Goal: Task Accomplishment & Management: Manage account settings

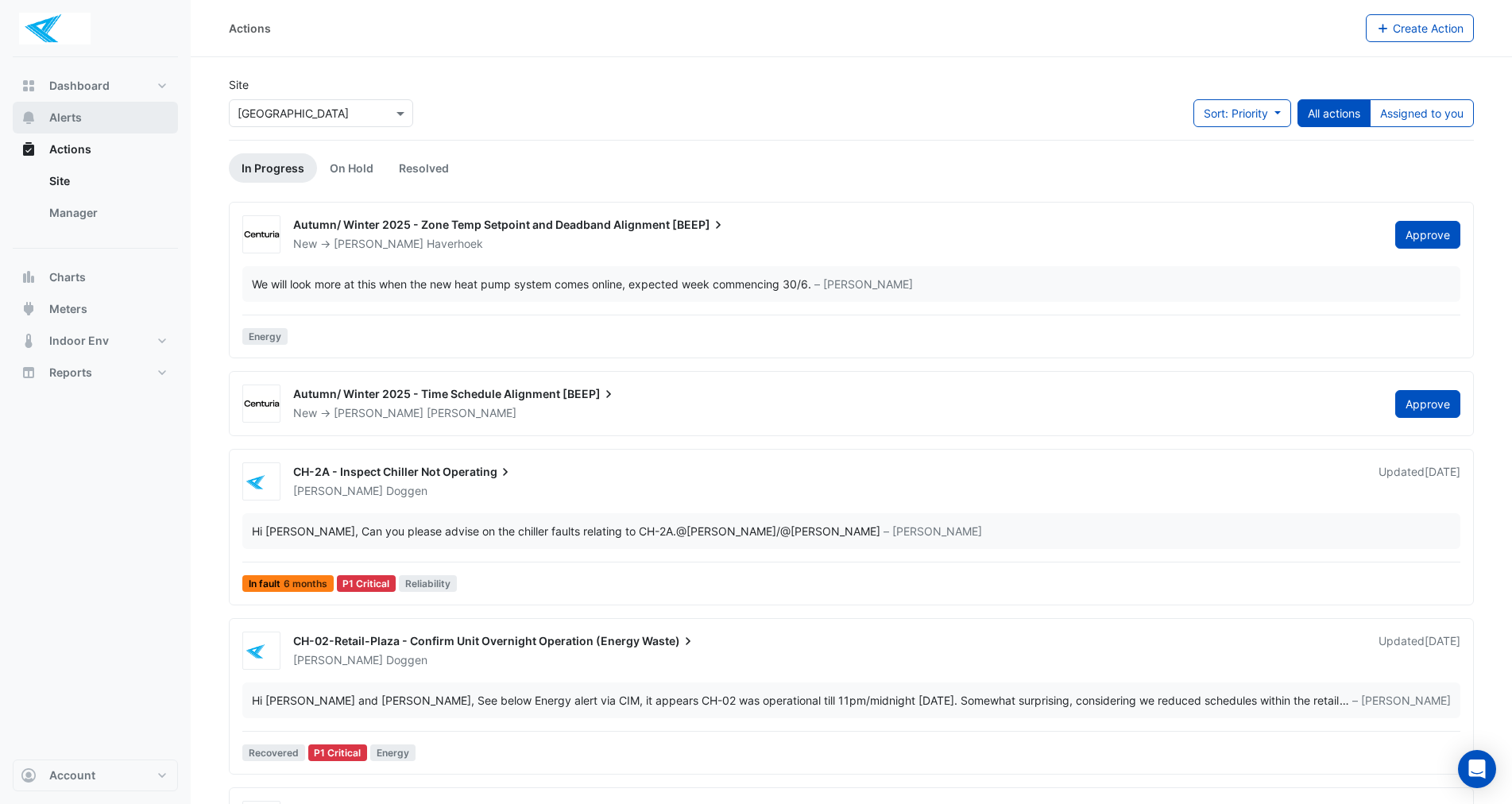
click at [65, 117] on span "Alerts" at bounding box center [65, 118] width 33 height 16
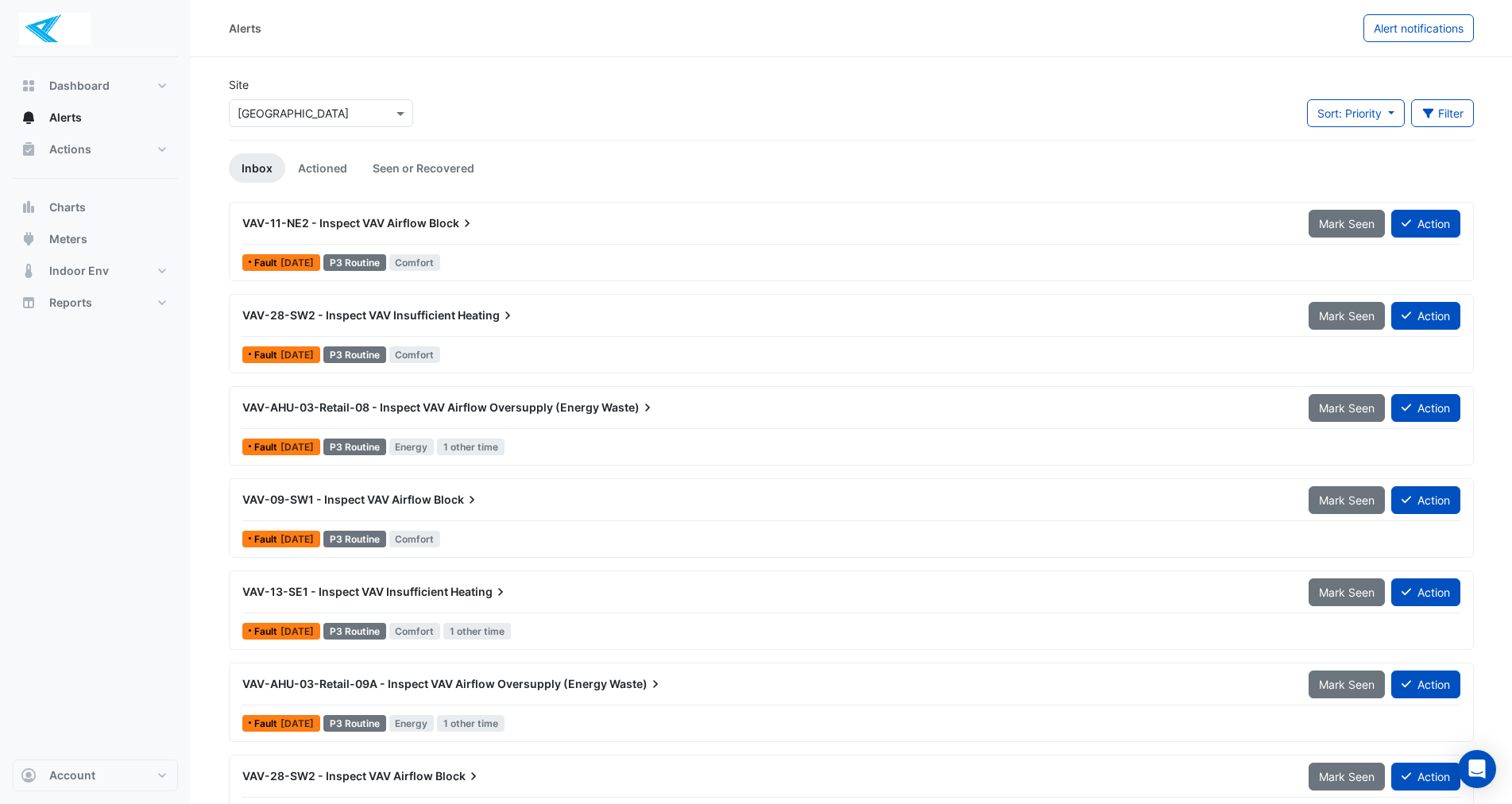
click at [297, 227] on span "VAV-11-NE2 - Inspect VAV Airflow" at bounding box center [335, 222] width 185 height 14
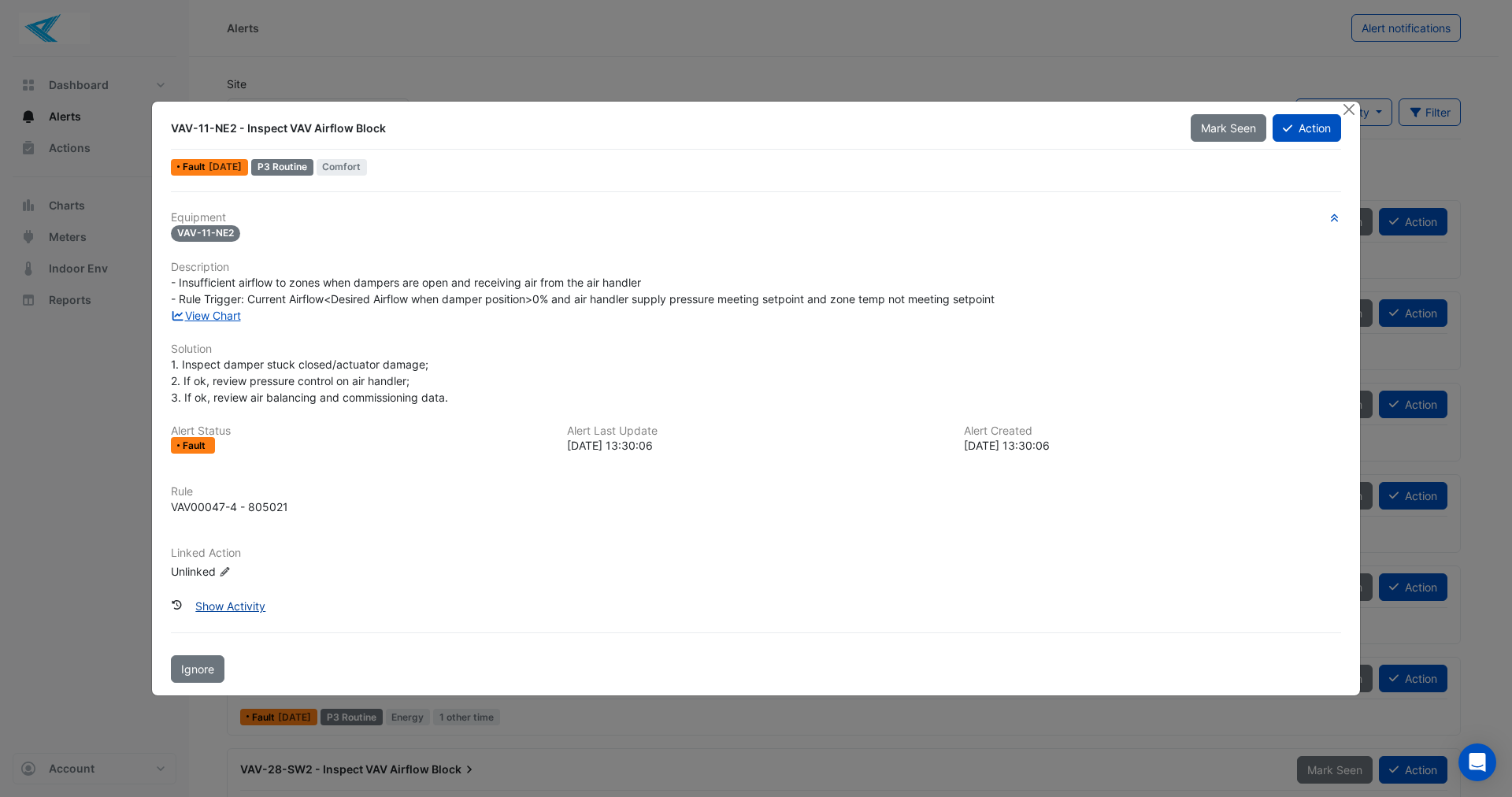
click at [242, 604] on button "Show Activity" at bounding box center [230, 605] width 91 height 28
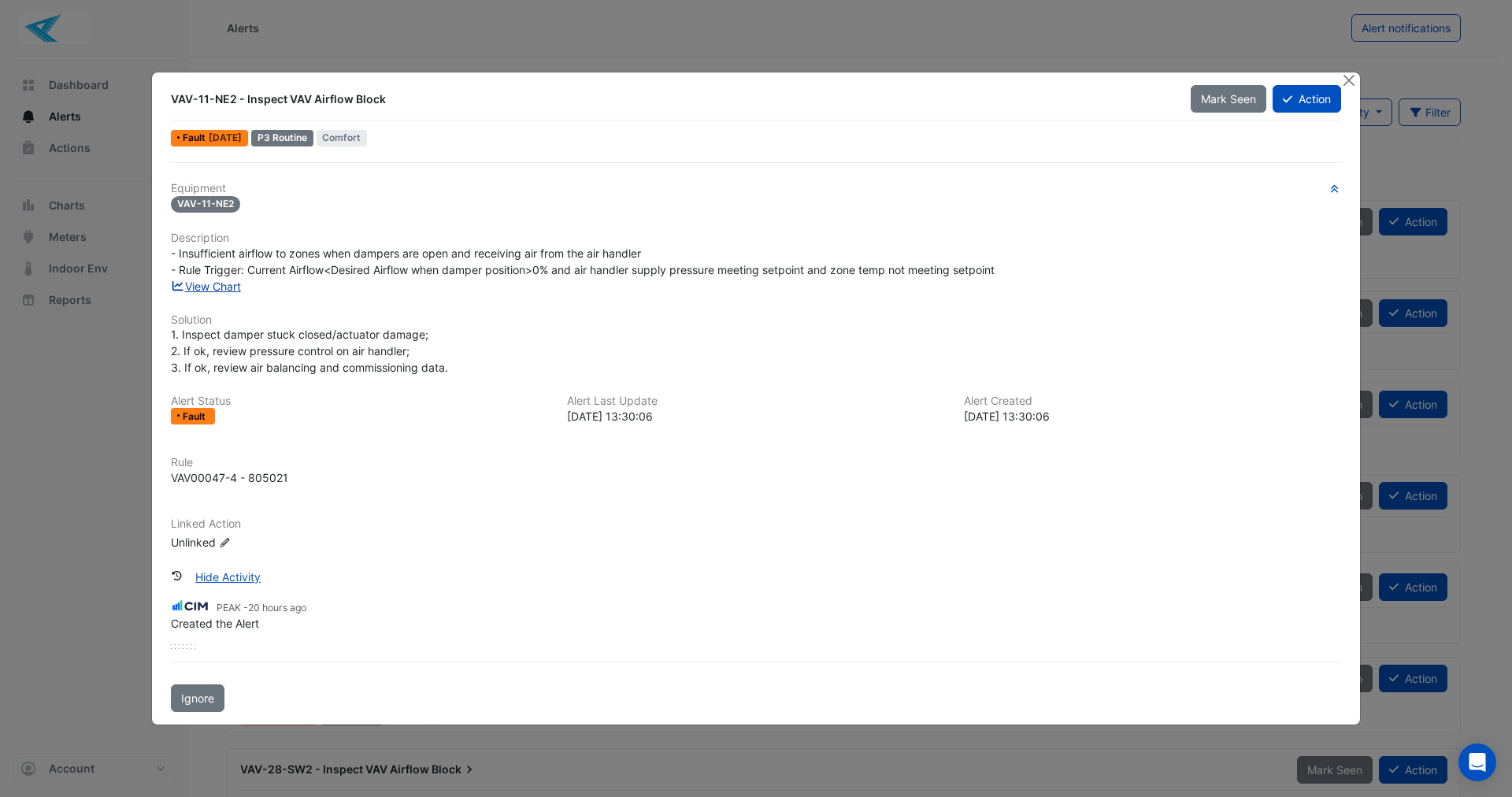
click at [206, 282] on link "View Chart" at bounding box center [206, 286] width 70 height 13
click at [1342, 79] on button "Close" at bounding box center [1349, 81] width 16 height 16
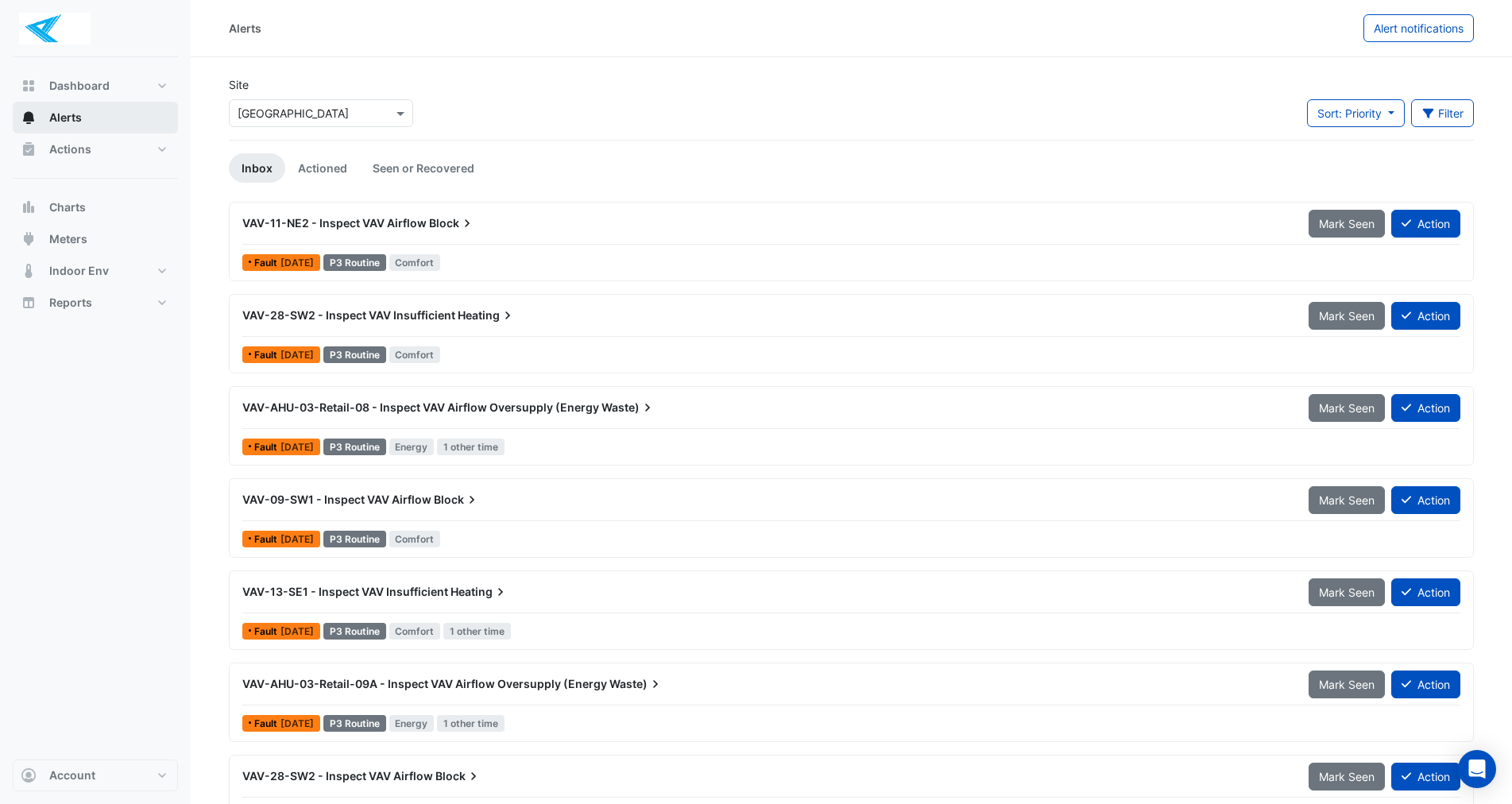
click at [80, 114] on span "Alerts" at bounding box center [65, 118] width 33 height 16
click at [86, 149] on span "Actions" at bounding box center [70, 149] width 43 height 16
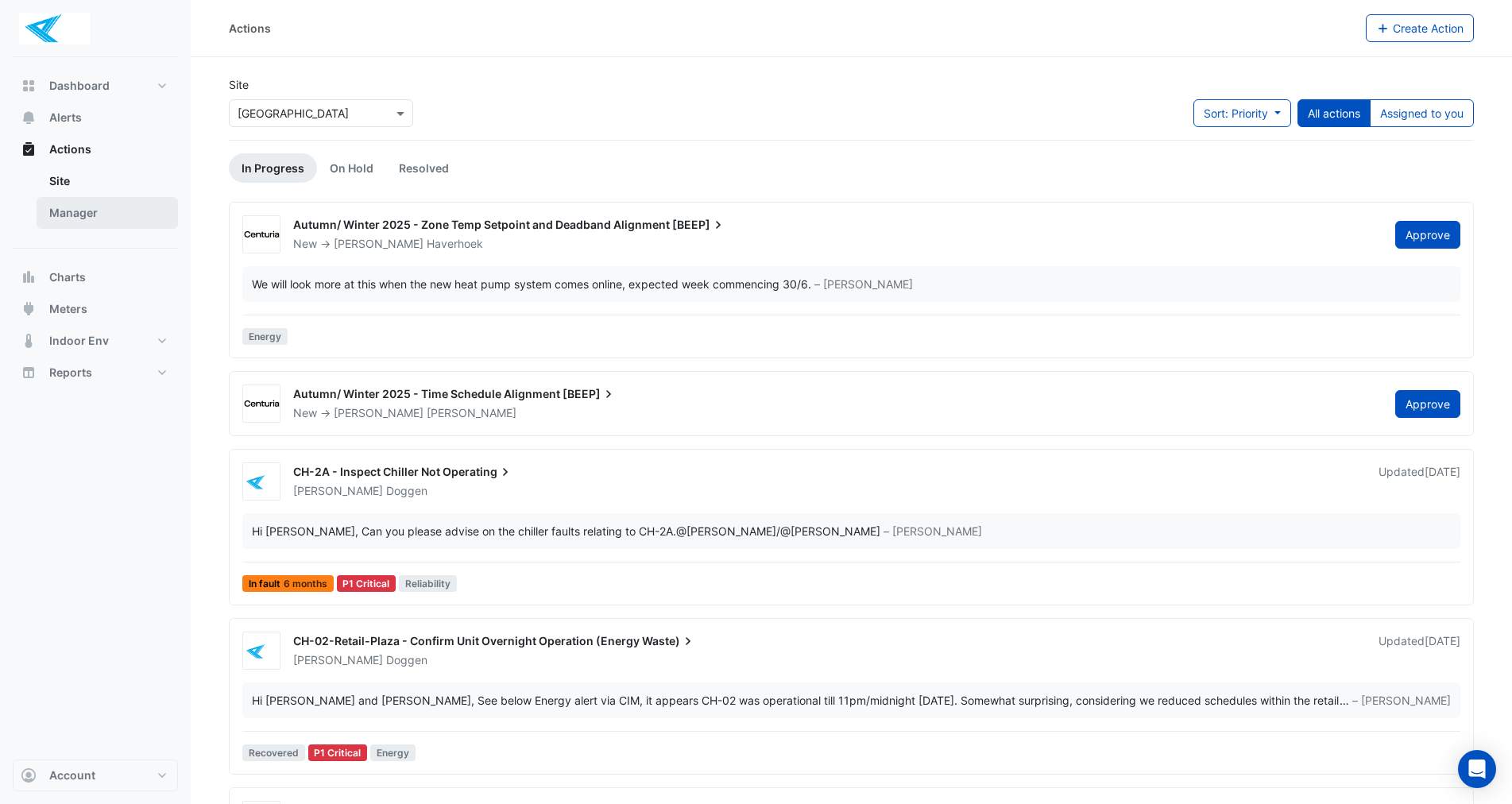
click at [78, 209] on link "Manager" at bounding box center [107, 213] width 141 height 32
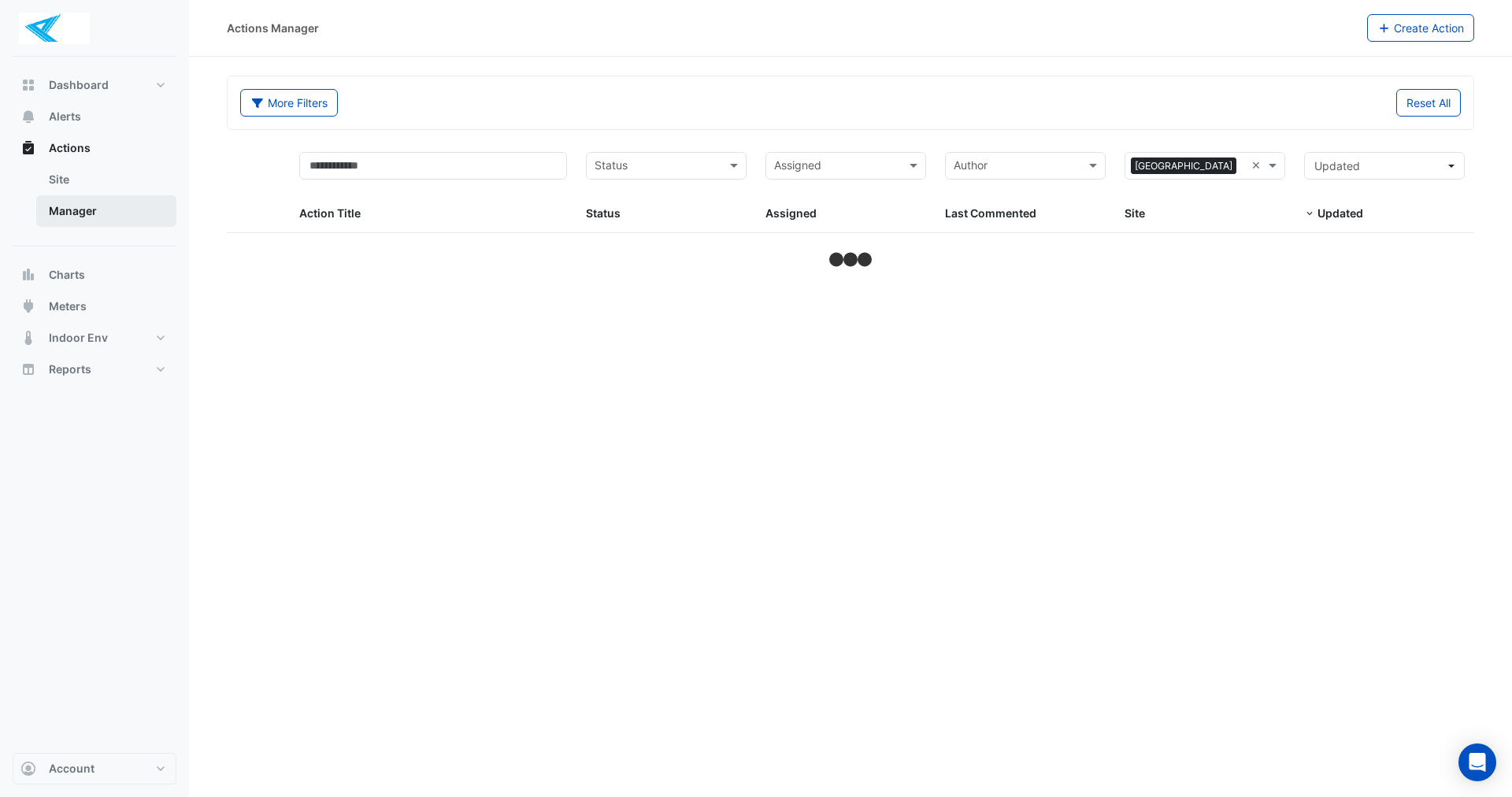
select select "**"
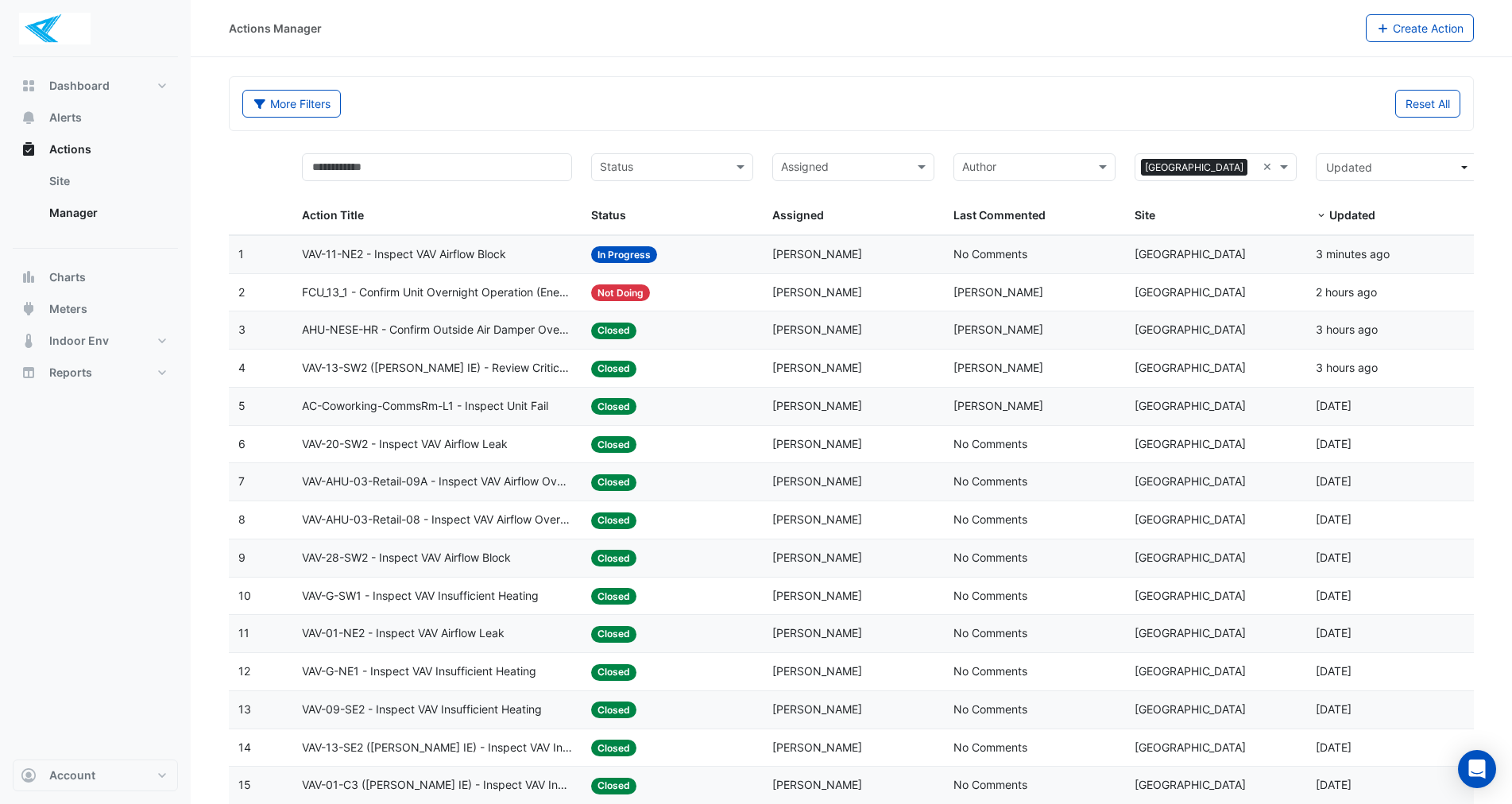
click at [356, 252] on span "VAV-11-NE2 - Inspect VAV Airflow Block" at bounding box center [404, 254] width 204 height 18
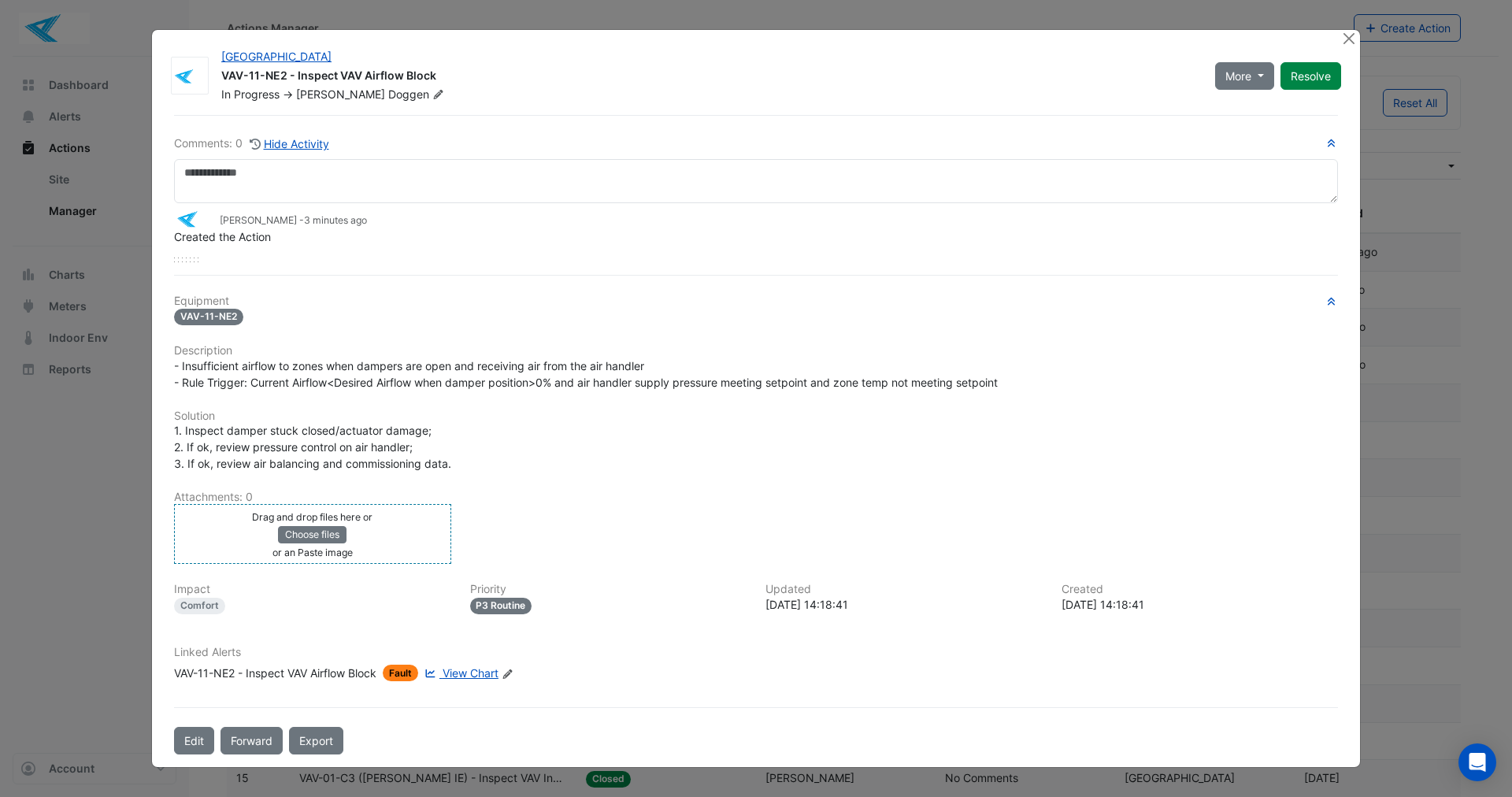
drag, startPoint x: 297, startPoint y: 562, endPoint x: 838, endPoint y: 485, distance: 546.5
click at [838, 485] on div "Equipment VAV-11-NE2 Description - Insufficient airflow to zones when dampers a…" at bounding box center [756, 494] width 1164 height 400
click at [230, 536] on div "Drag and drop files here or Choose files or an Paste image" at bounding box center [312, 533] width 269 height 52
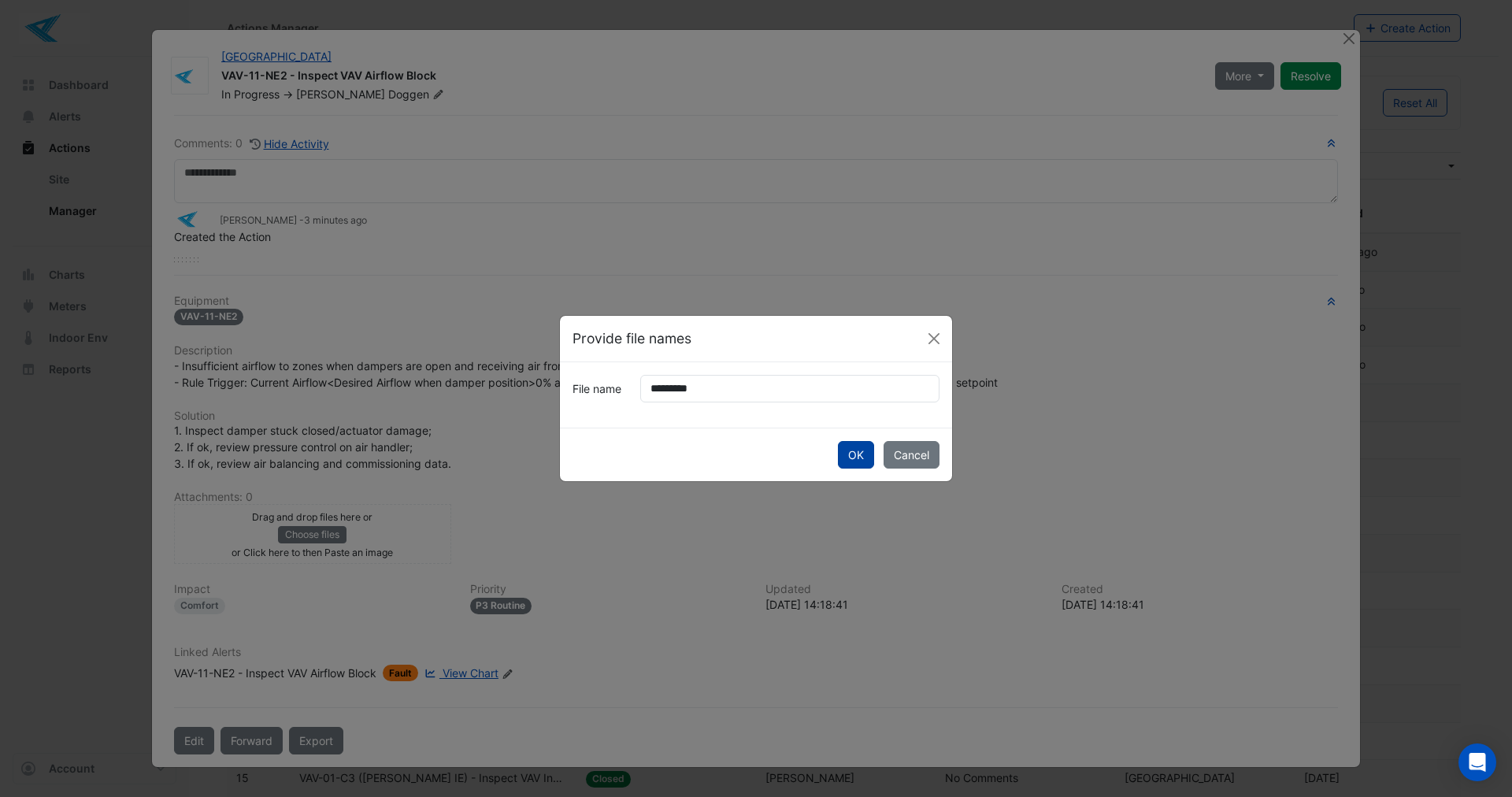
click at [862, 451] on button "OK" at bounding box center [856, 455] width 36 height 28
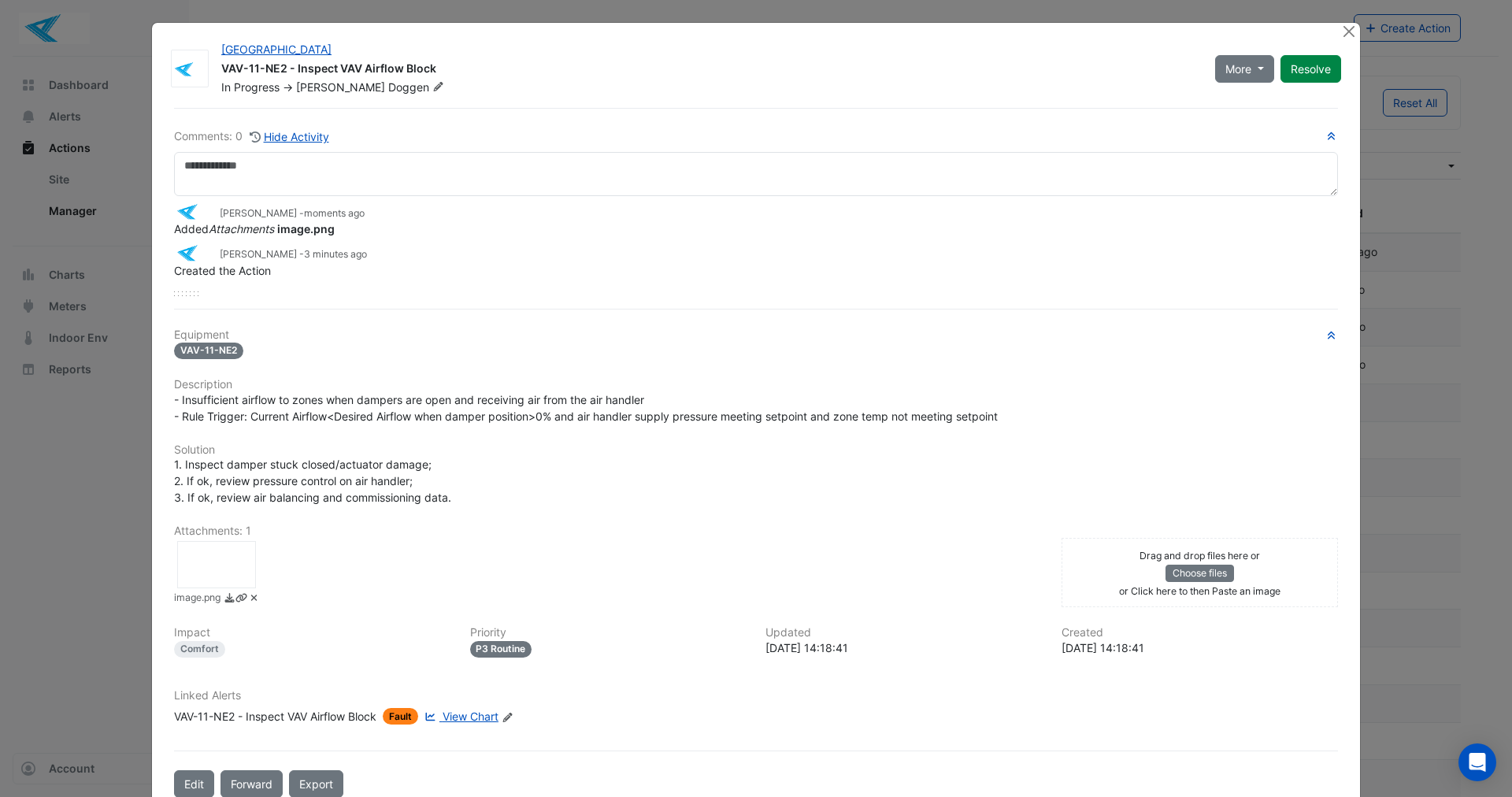
click at [213, 561] on div at bounding box center [217, 564] width 79 height 48
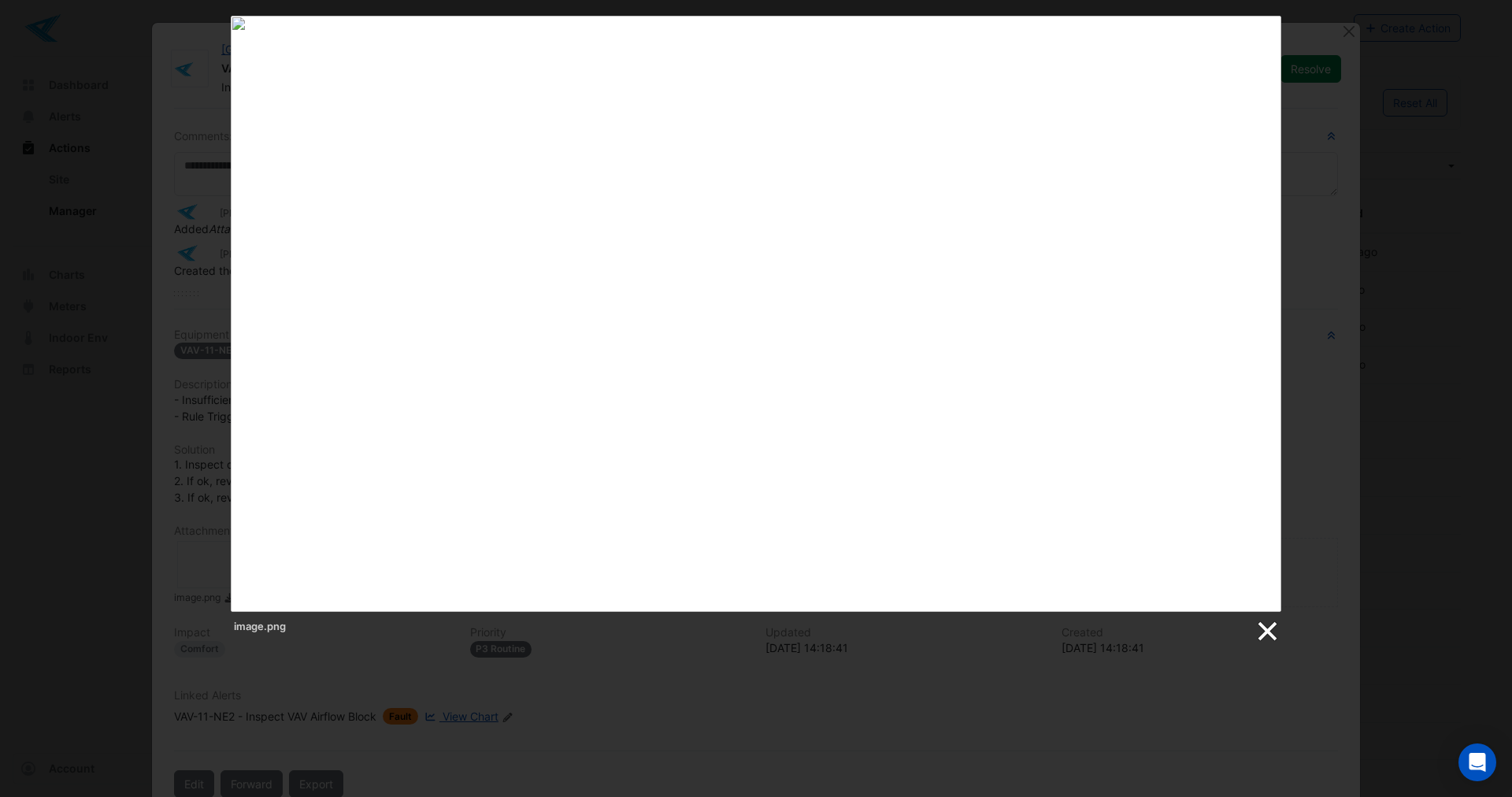
click at [1268, 620] on link at bounding box center [1266, 631] width 23 height 23
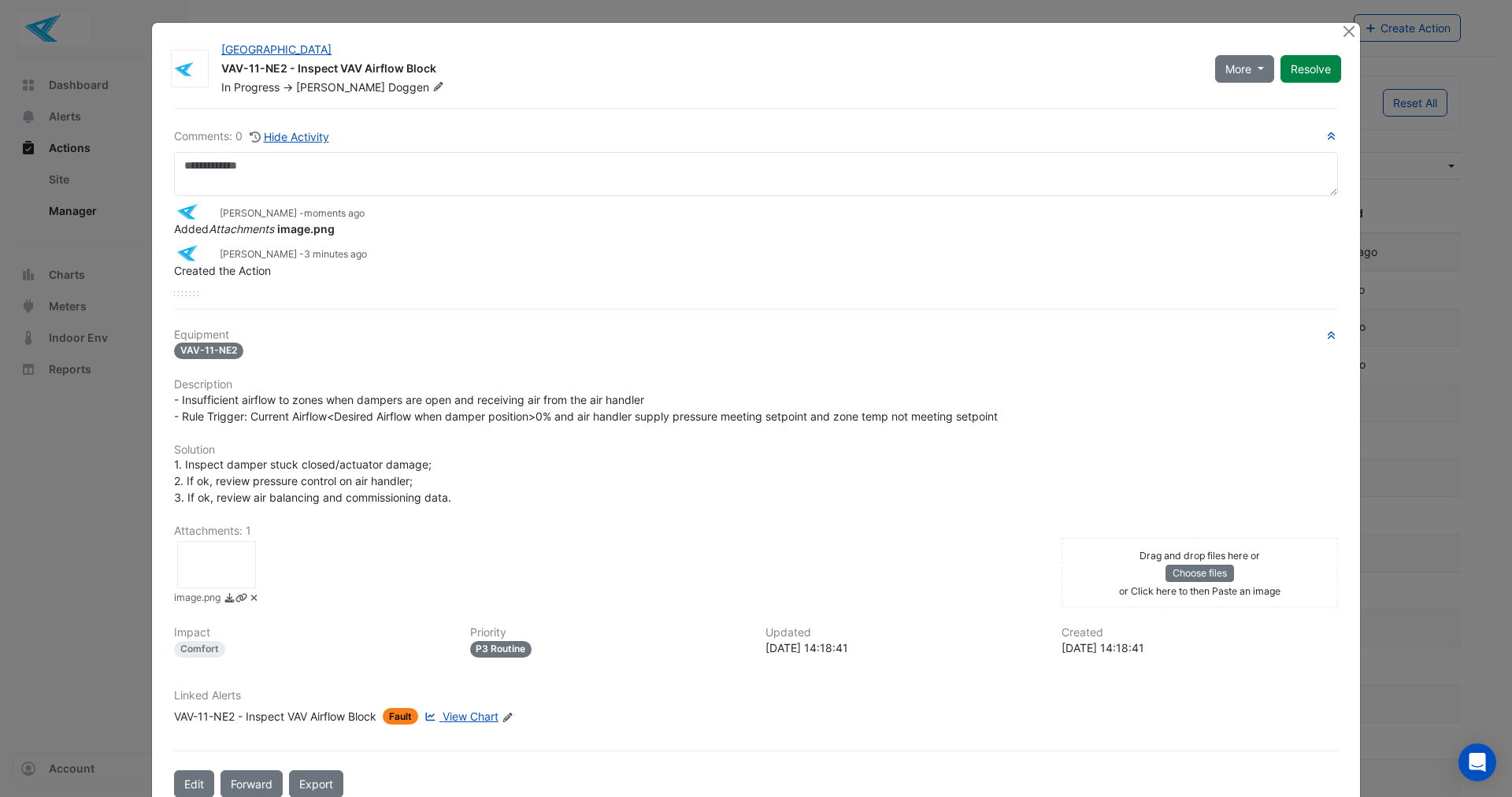
drag, startPoint x: 236, startPoint y: 559, endPoint x: 613, endPoint y: 572, distance: 377.2
click at [613, 572] on div "image.png" at bounding box center [609, 574] width 888 height 66
click at [248, 600] on icon at bounding box center [254, 597] width 12 height 10
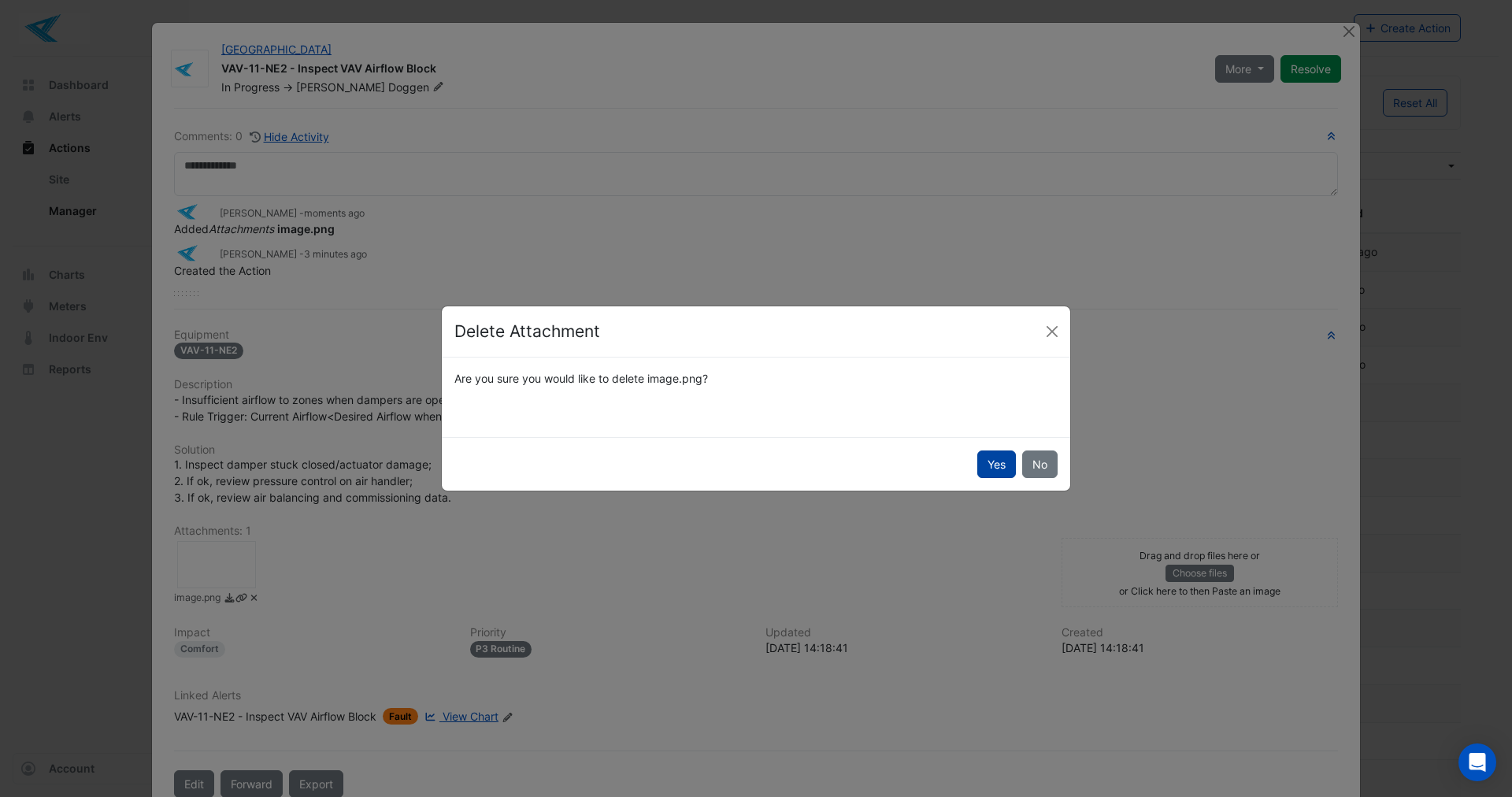
click at [986, 462] on button "Yes" at bounding box center [996, 463] width 39 height 28
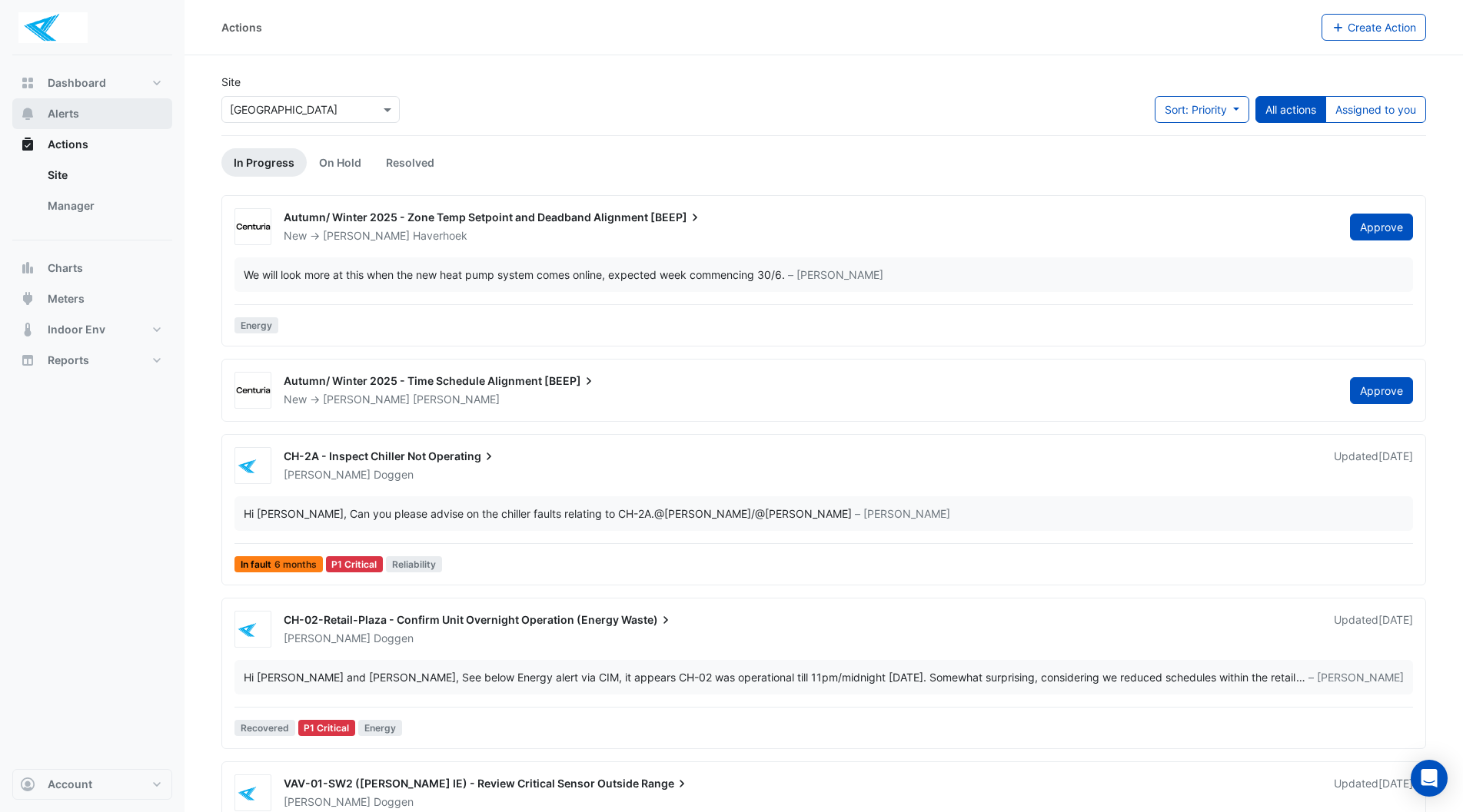
click at [74, 115] on span "Alerts" at bounding box center [63, 114] width 32 height 16
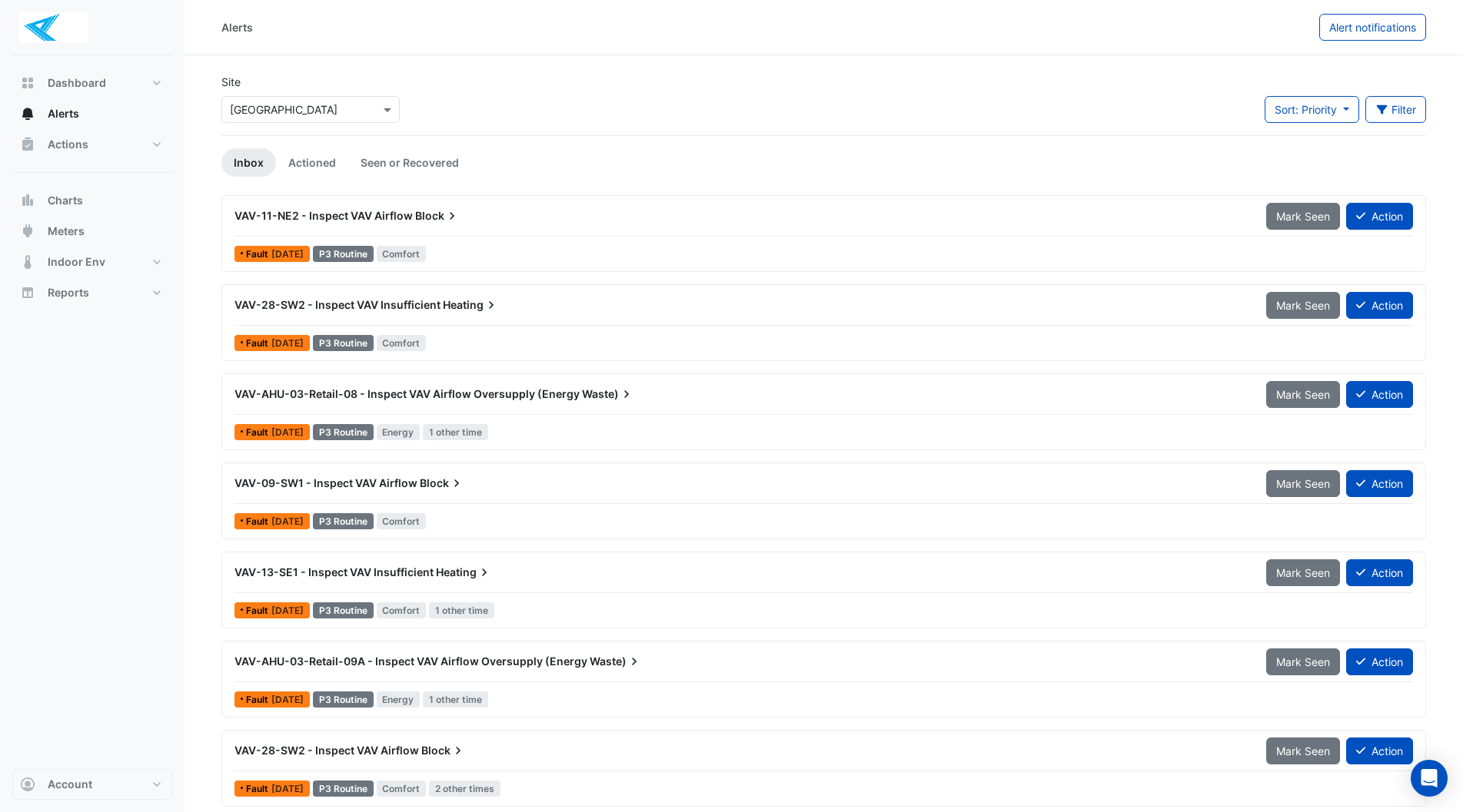
click at [502, 221] on div "VAV-11-NE2 - Inspect VAV Airflow Block" at bounding box center [741, 216] width 1013 height 16
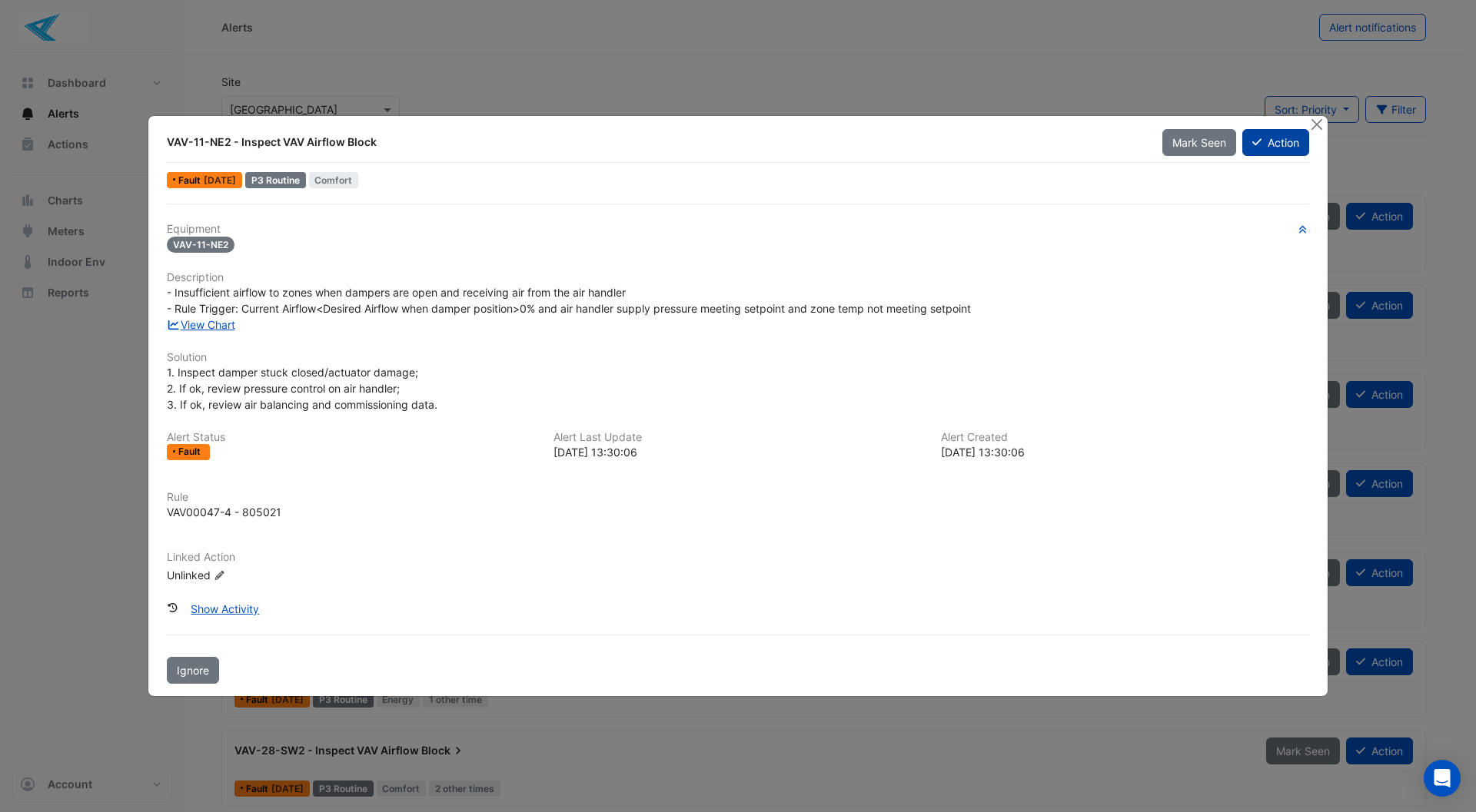
click at [1268, 136] on button "Action" at bounding box center [1276, 143] width 67 height 27
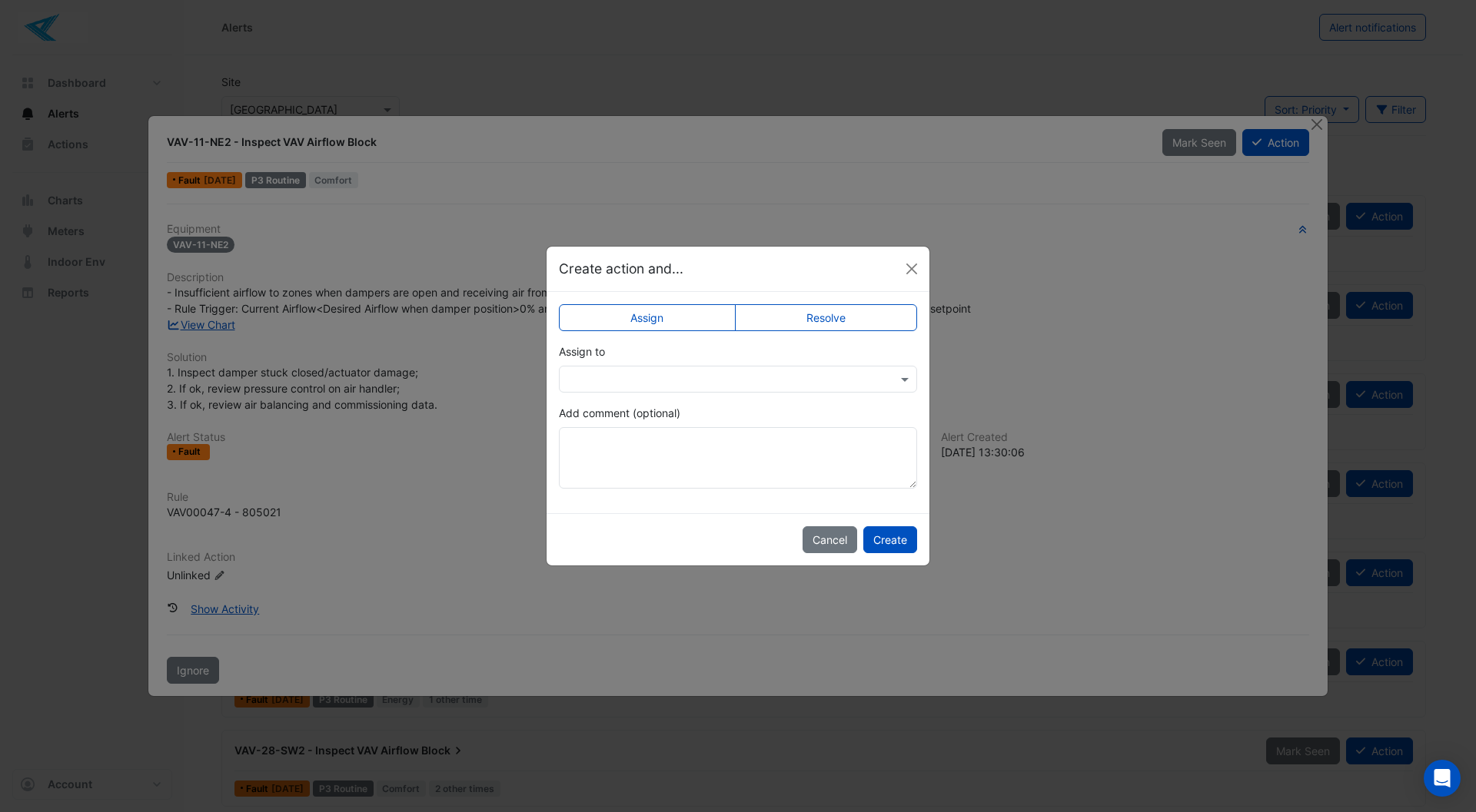
click at [609, 381] on input "text" at bounding box center [722, 380] width 311 height 16
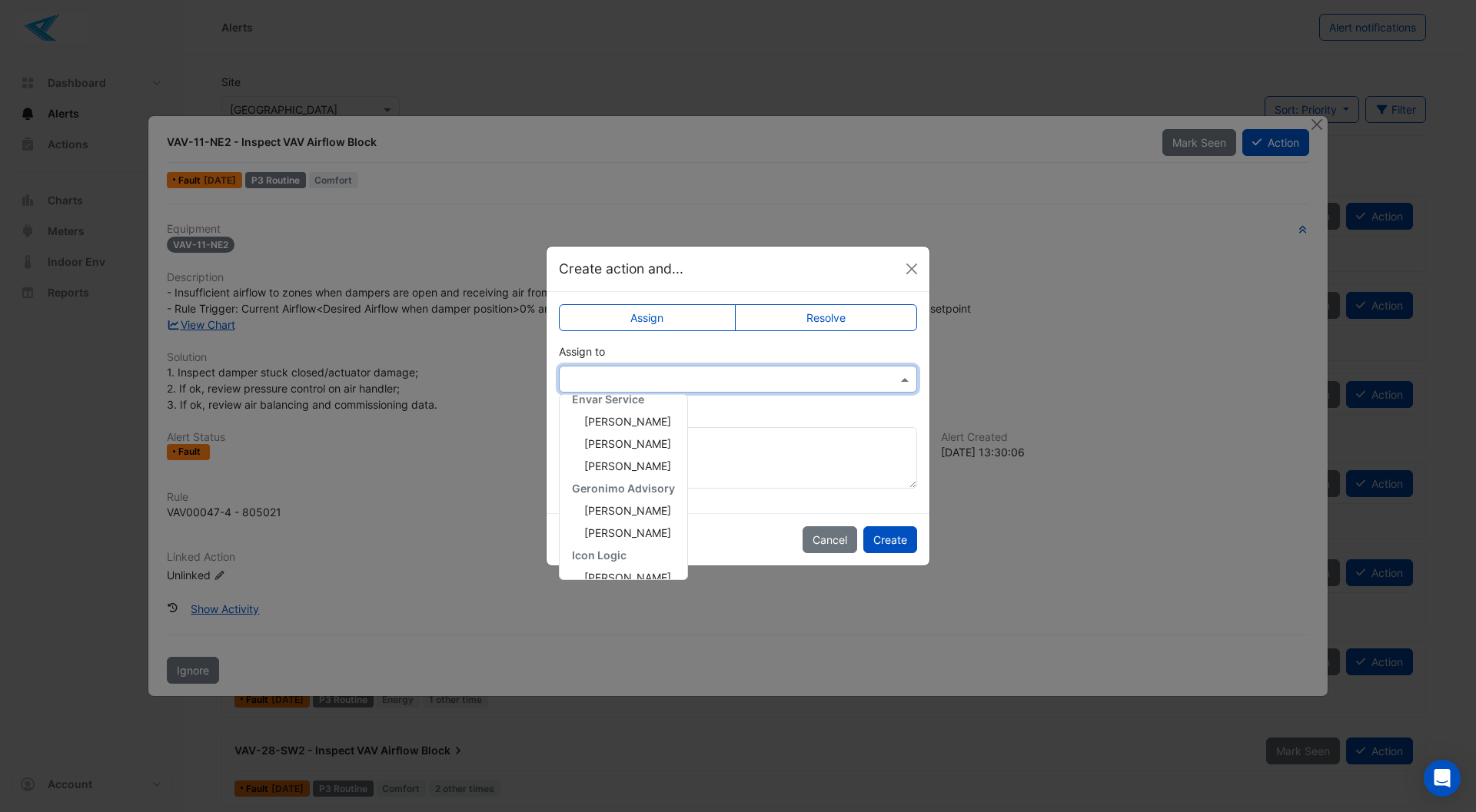
scroll to position [230, 0]
click at [624, 452] on span "[PERSON_NAME]" at bounding box center [627, 449] width 87 height 13
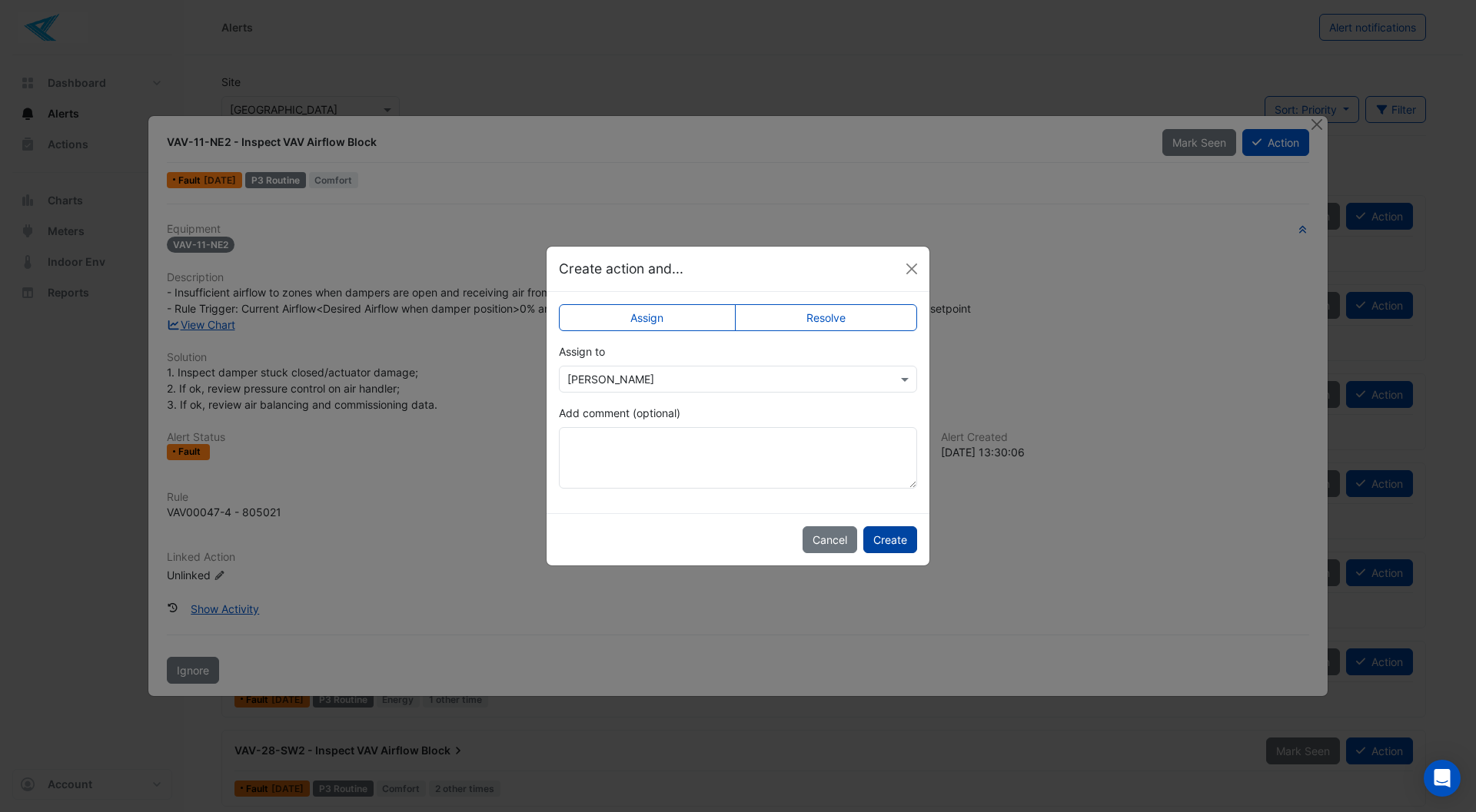
click at [894, 543] on button "Create" at bounding box center [889, 540] width 53 height 27
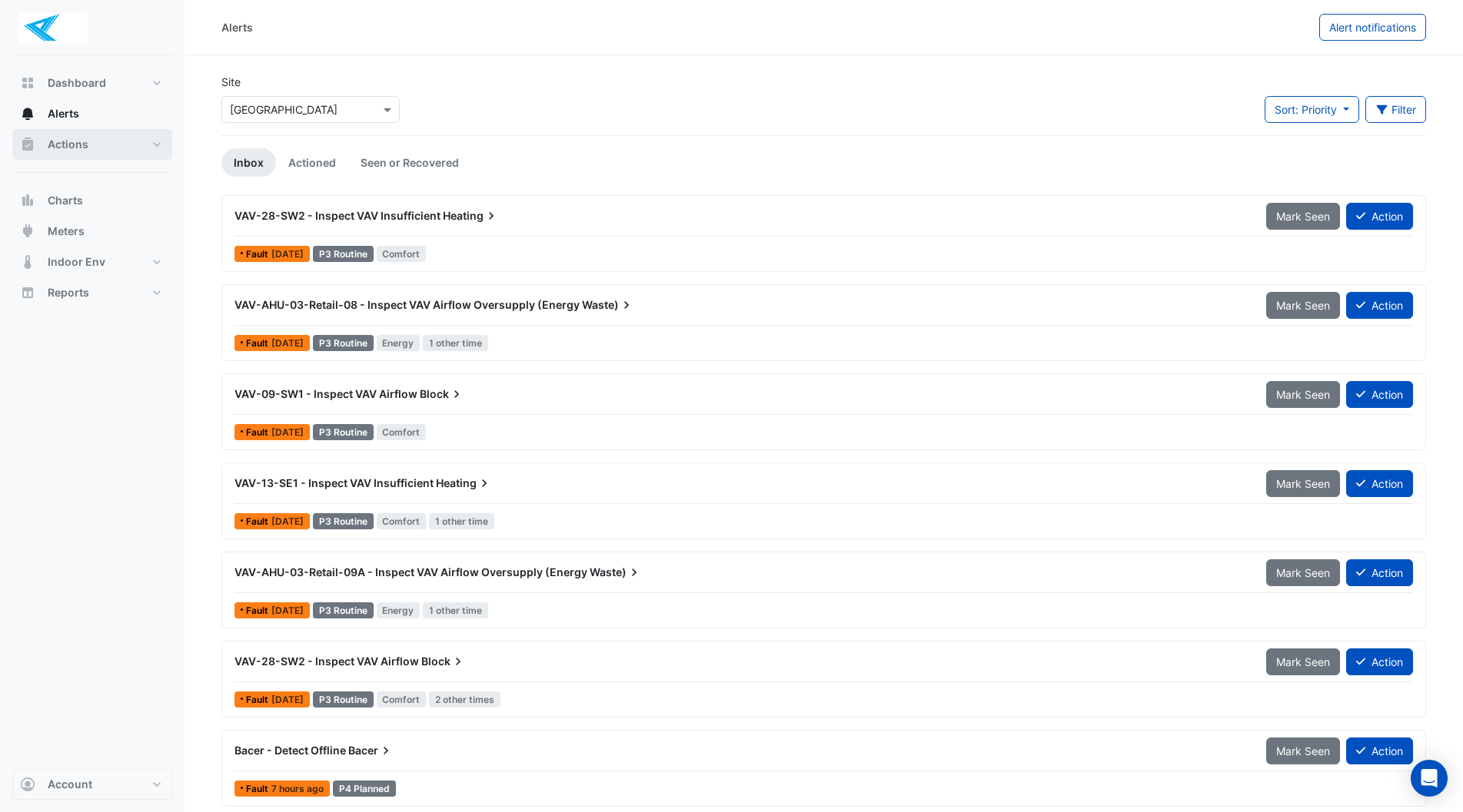
click at [83, 146] on span "Actions" at bounding box center [67, 144] width 41 height 16
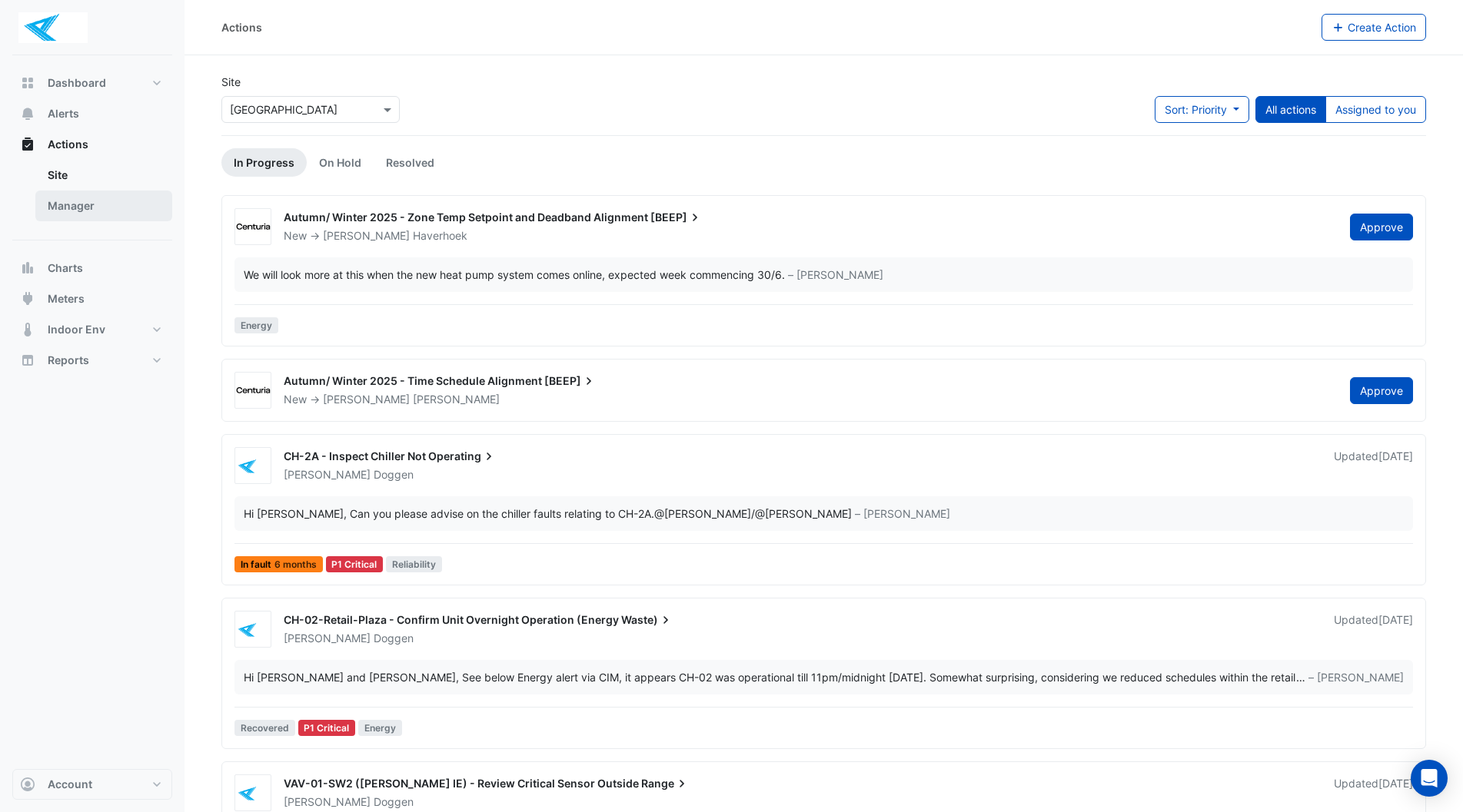
click at [92, 207] on link "Manager" at bounding box center [103, 206] width 137 height 31
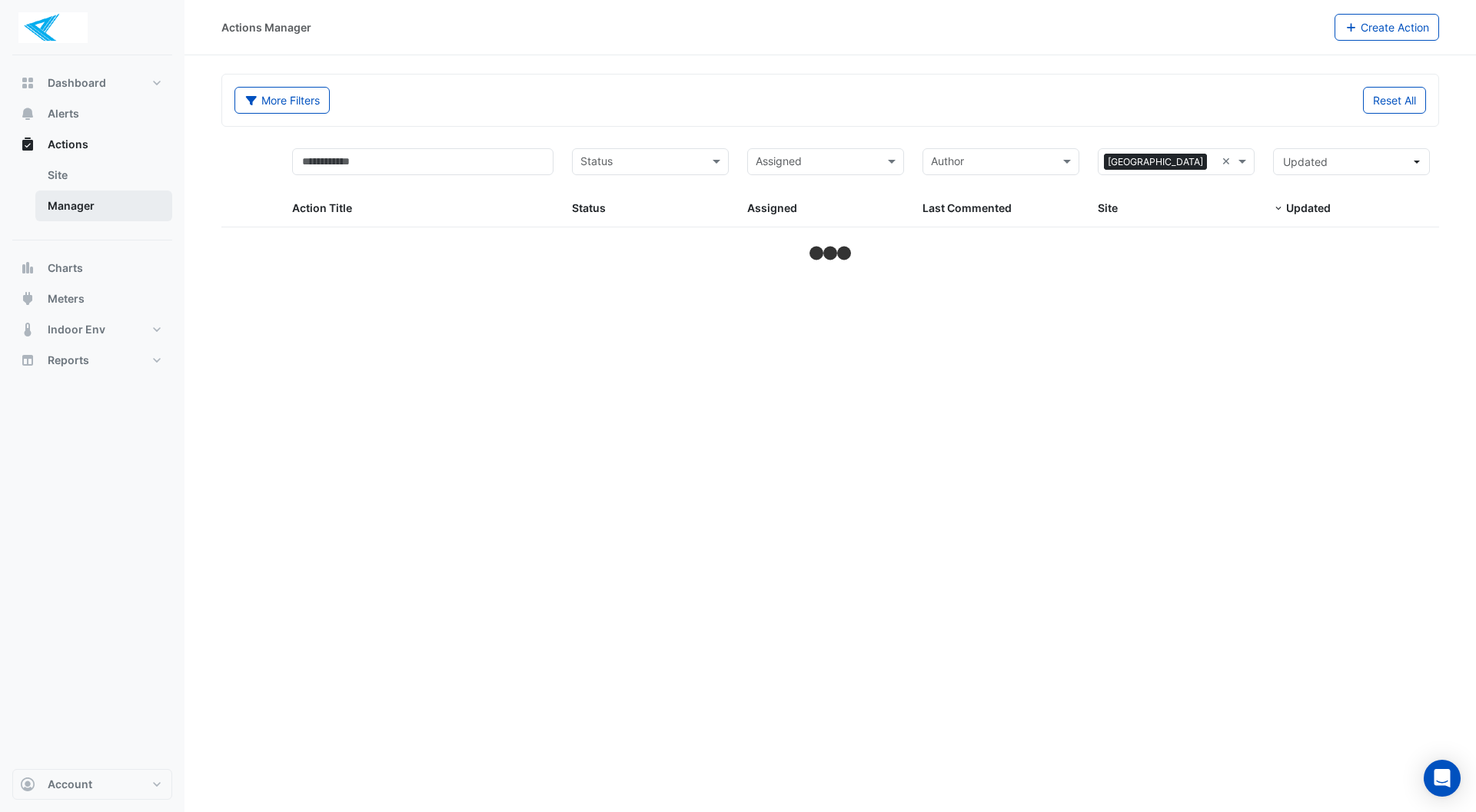
select select "**"
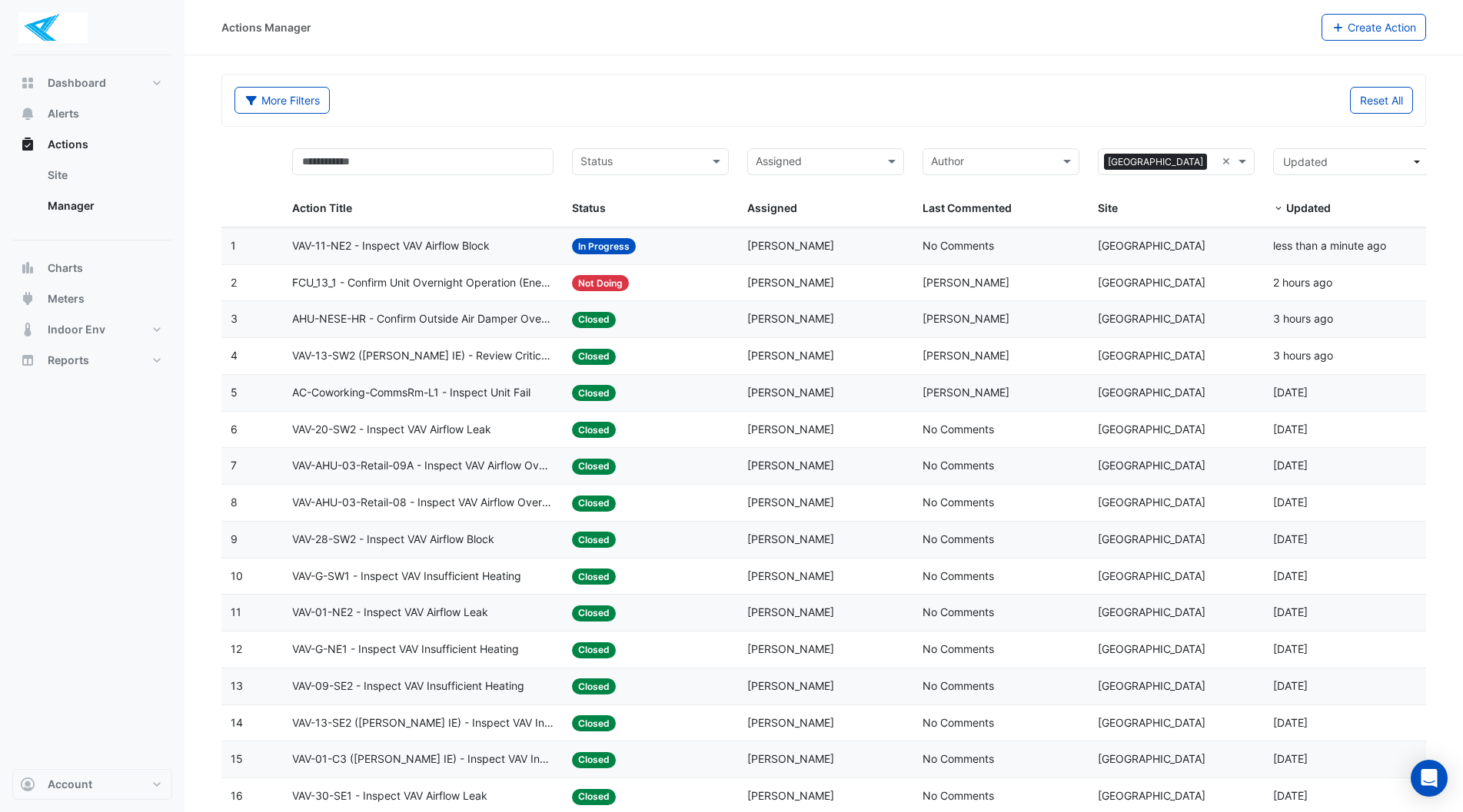
click at [416, 246] on span "VAV-11-NE2 - Inspect VAV Airflow Block" at bounding box center [391, 246] width 198 height 18
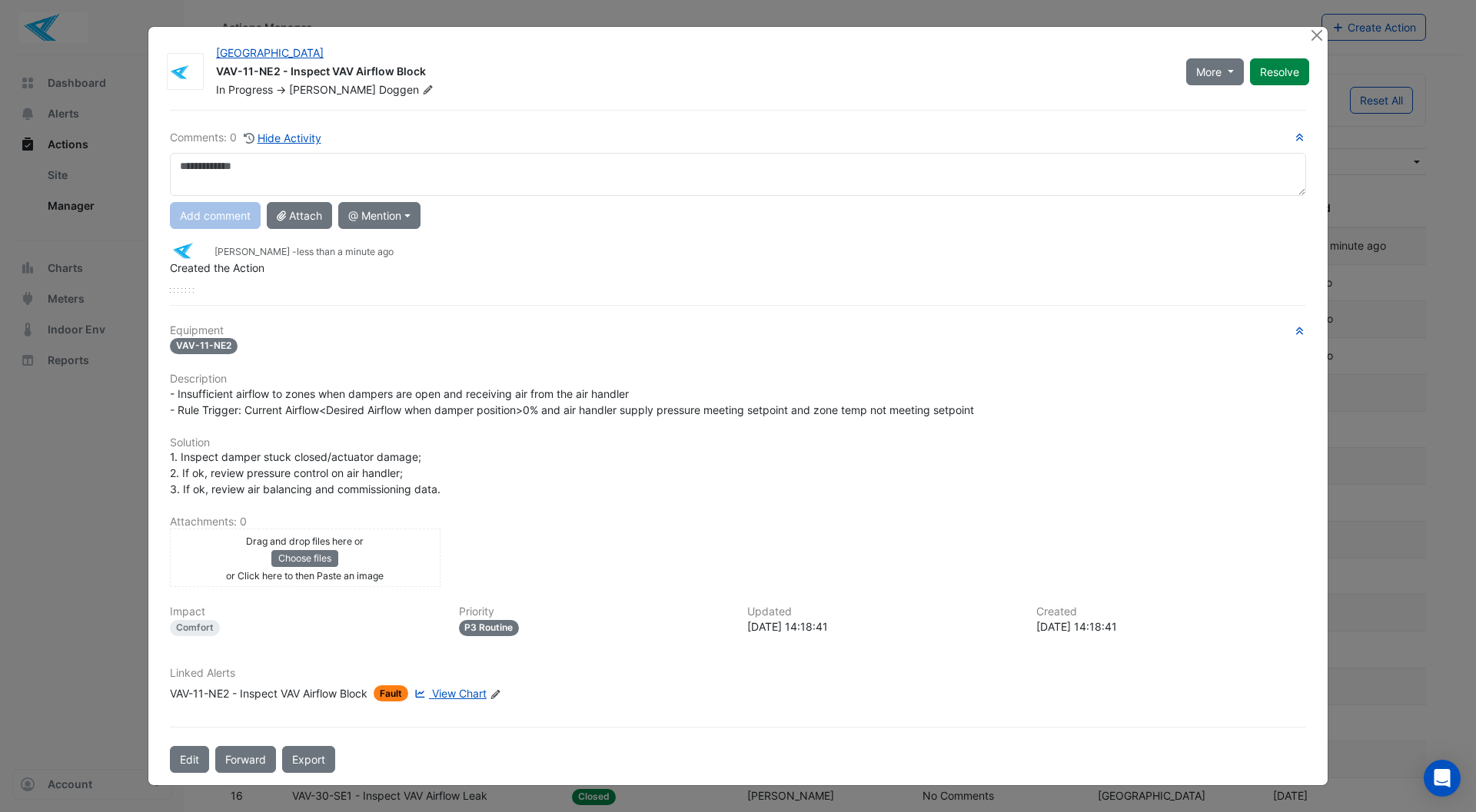
click at [211, 165] on textarea at bounding box center [738, 174] width 1136 height 43
type textarea "**********"
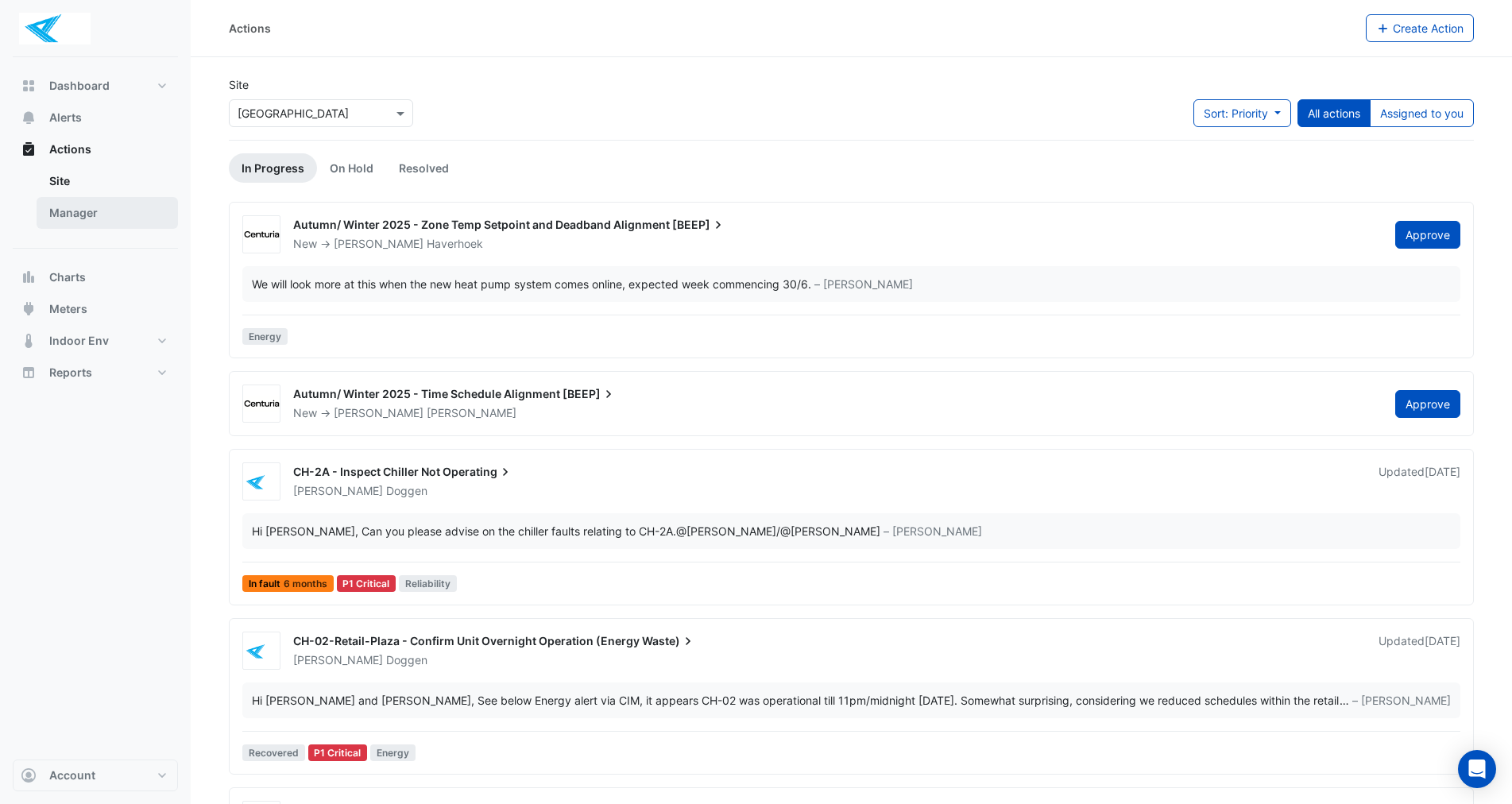
click at [98, 210] on link "Manager" at bounding box center [107, 213] width 141 height 32
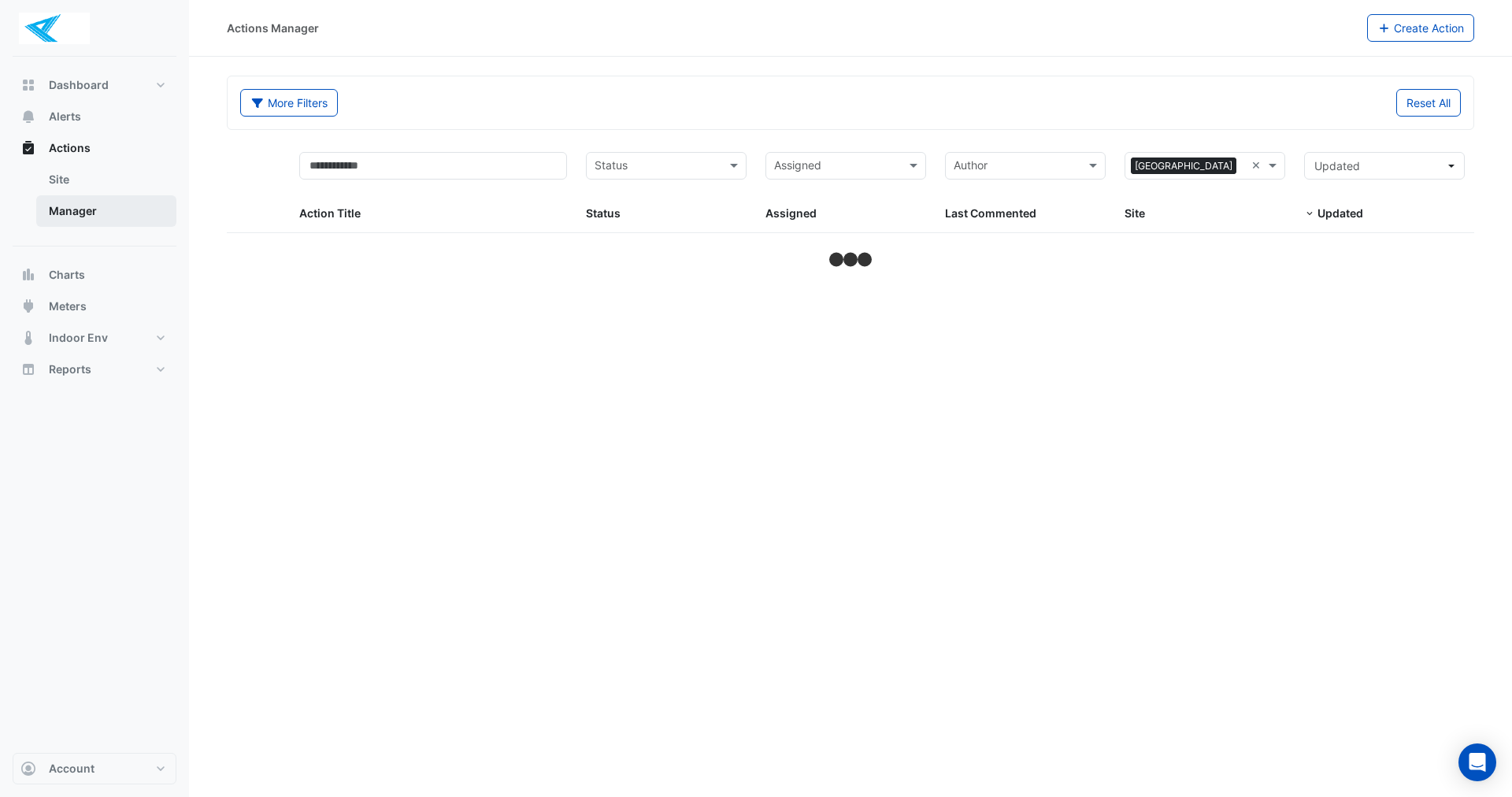
select select "**"
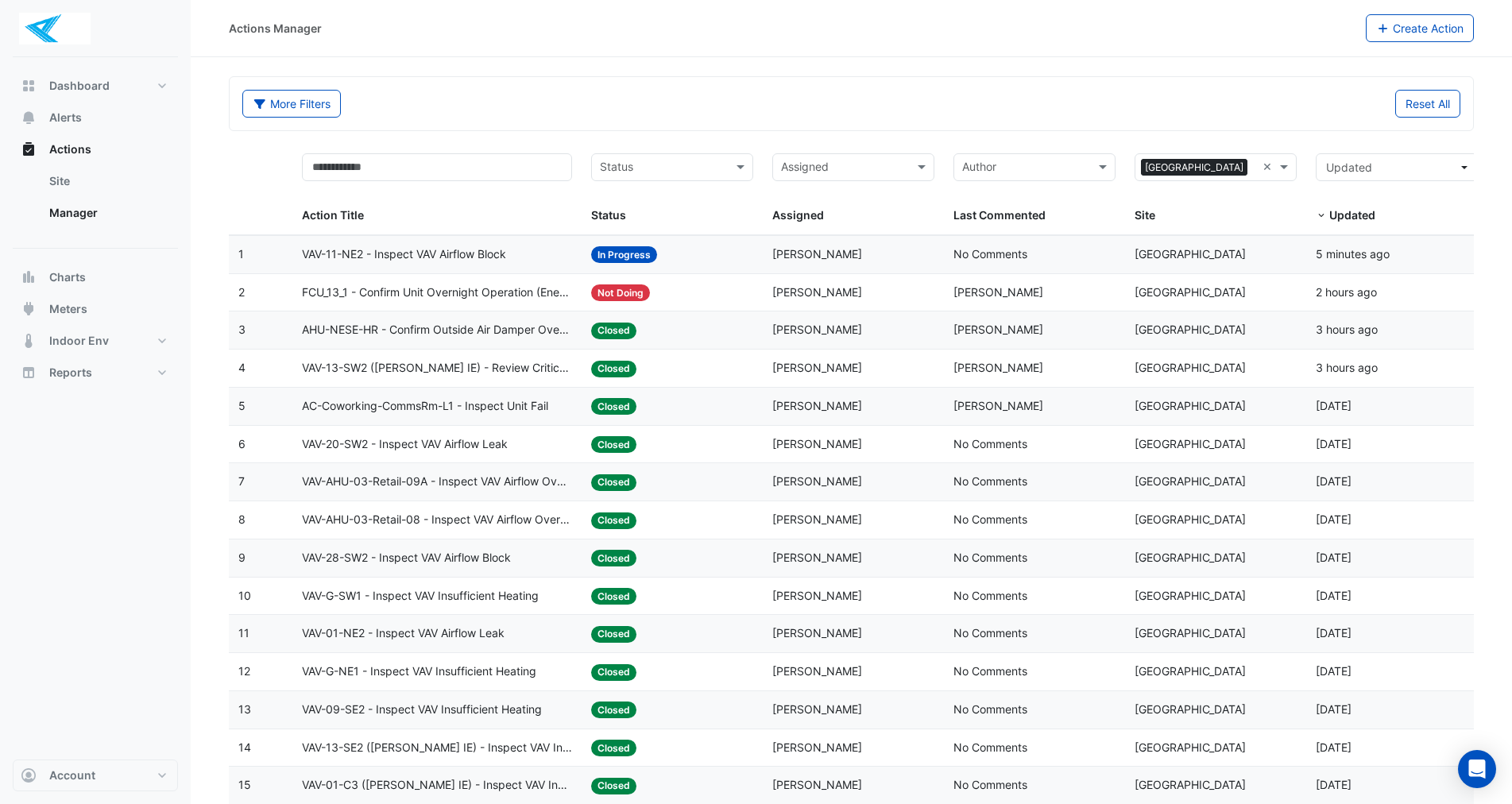
click at [405, 251] on span "VAV-11-NE2 - Inspect VAV Airflow Block" at bounding box center [404, 254] width 204 height 18
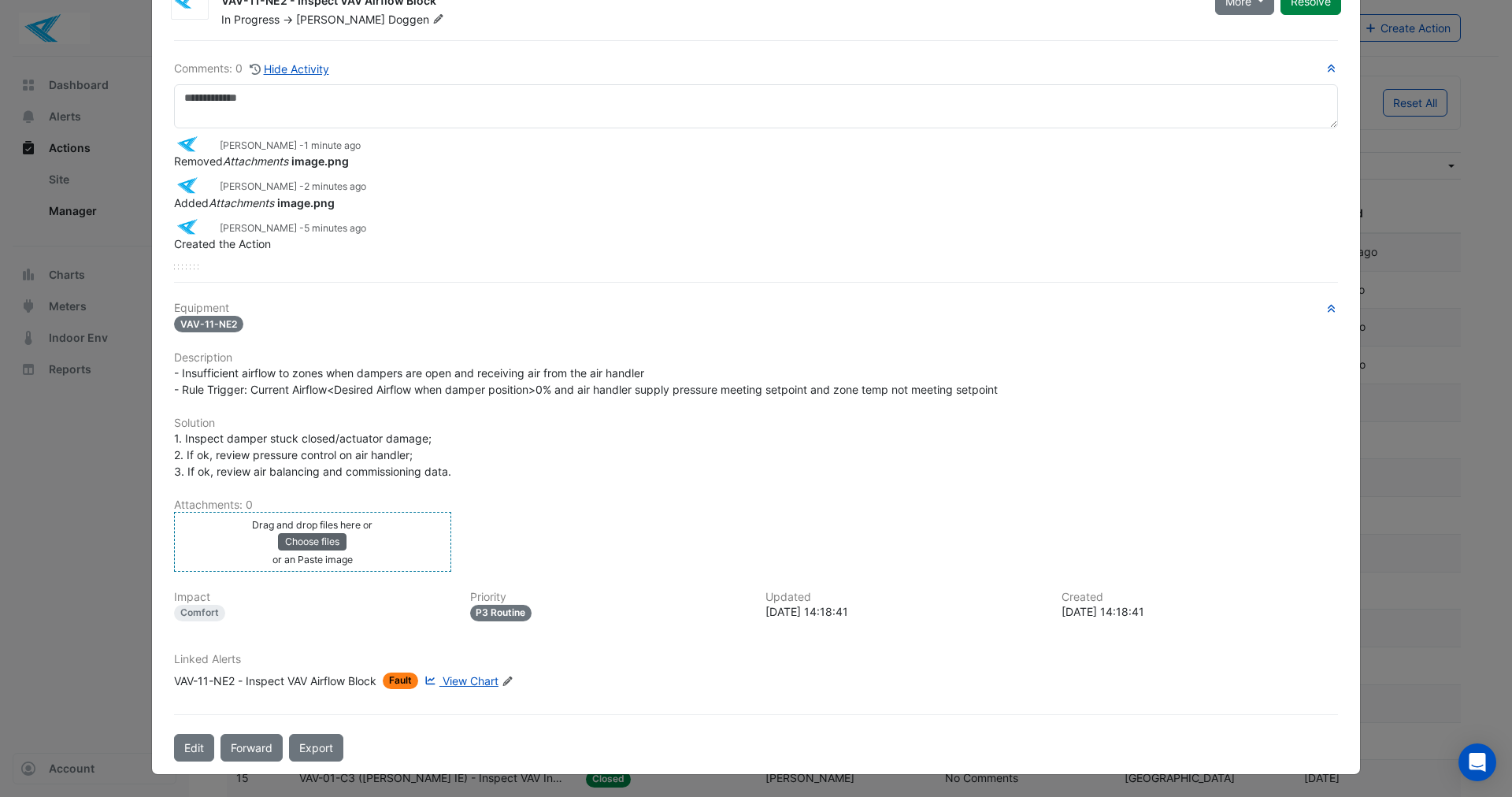
scroll to position [68, 0]
drag, startPoint x: 282, startPoint y: 535, endPoint x: 753, endPoint y: 441, distance: 480.3
click at [836, 429] on div "1. Inspect damper stuck closed/actuator damage; 2. If ok, review pressure contr…" at bounding box center [756, 454] width 1164 height 49
click at [299, 543] on button "Choose files" at bounding box center [312, 541] width 68 height 17
drag, startPoint x: 368, startPoint y: 546, endPoint x: 517, endPoint y: 517, distance: 151.8
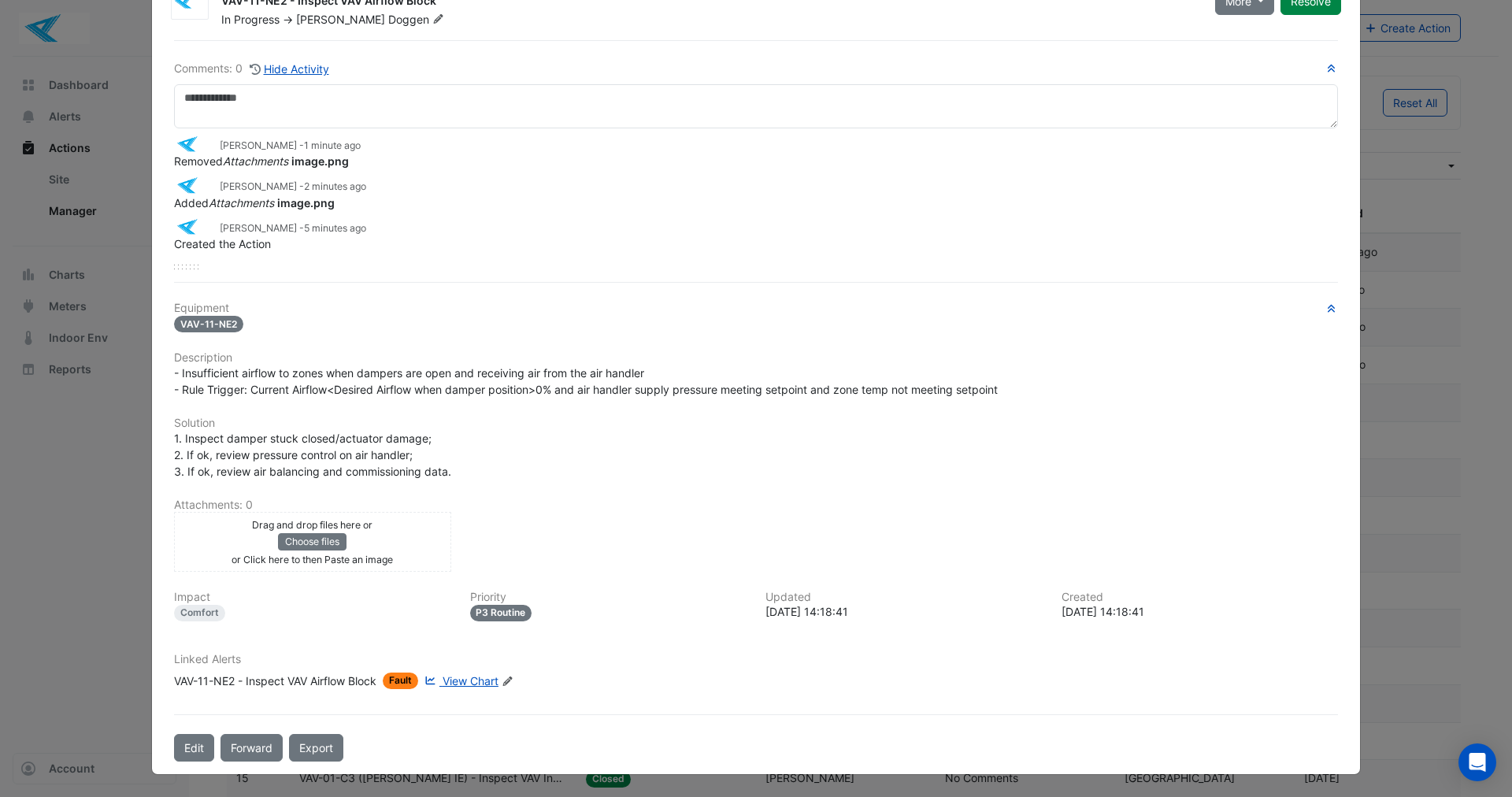
click at [517, 517] on div "Drag and drop files here or Choose files or Click here to then Paste an image u…" at bounding box center [756, 541] width 1183 height 60
click at [345, 548] on div "Drag and drop files here or Choose files or Click here to then Paste an image" at bounding box center [312, 541] width 269 height 52
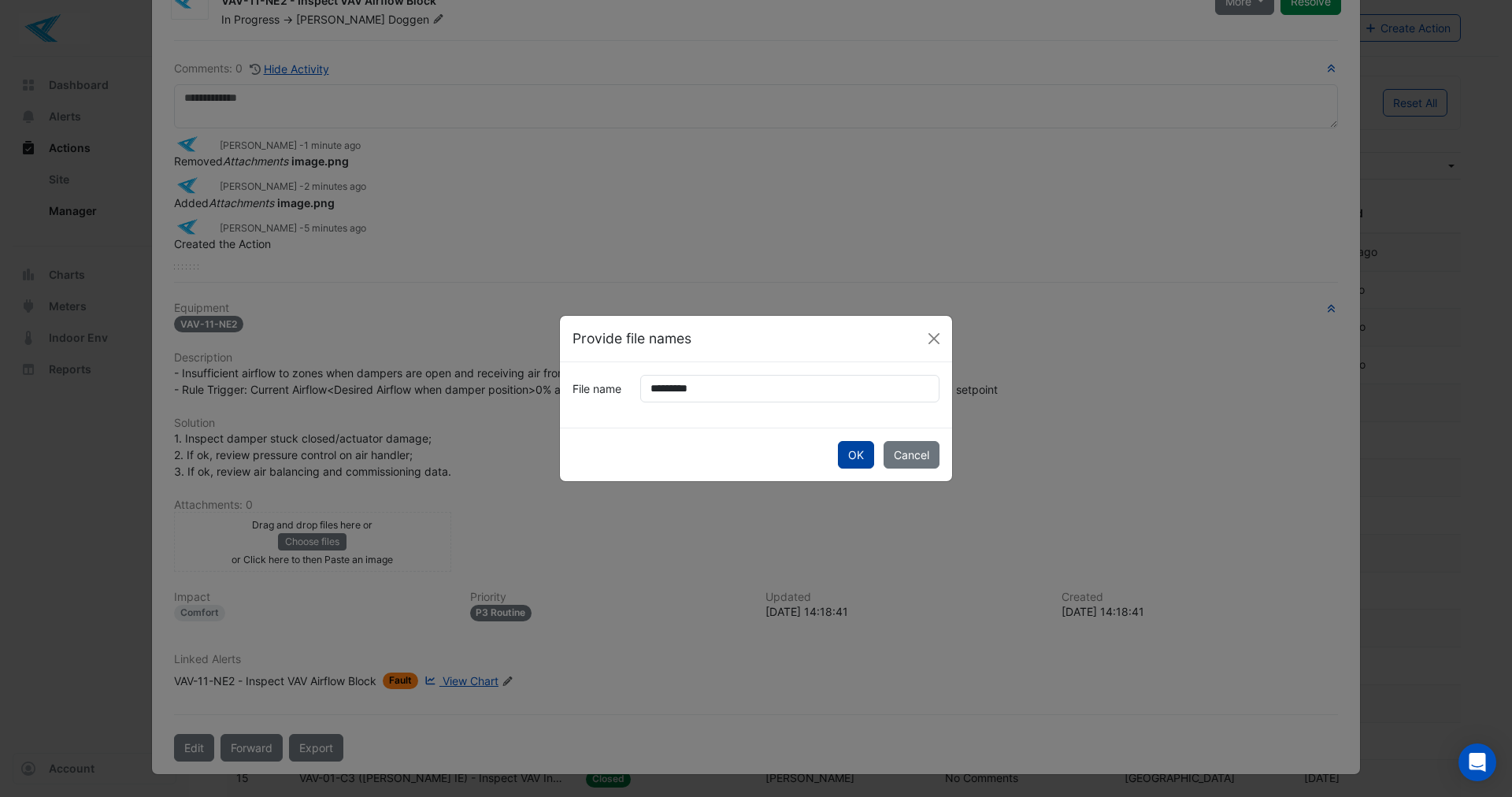
click at [856, 452] on button "OK" at bounding box center [856, 455] width 36 height 28
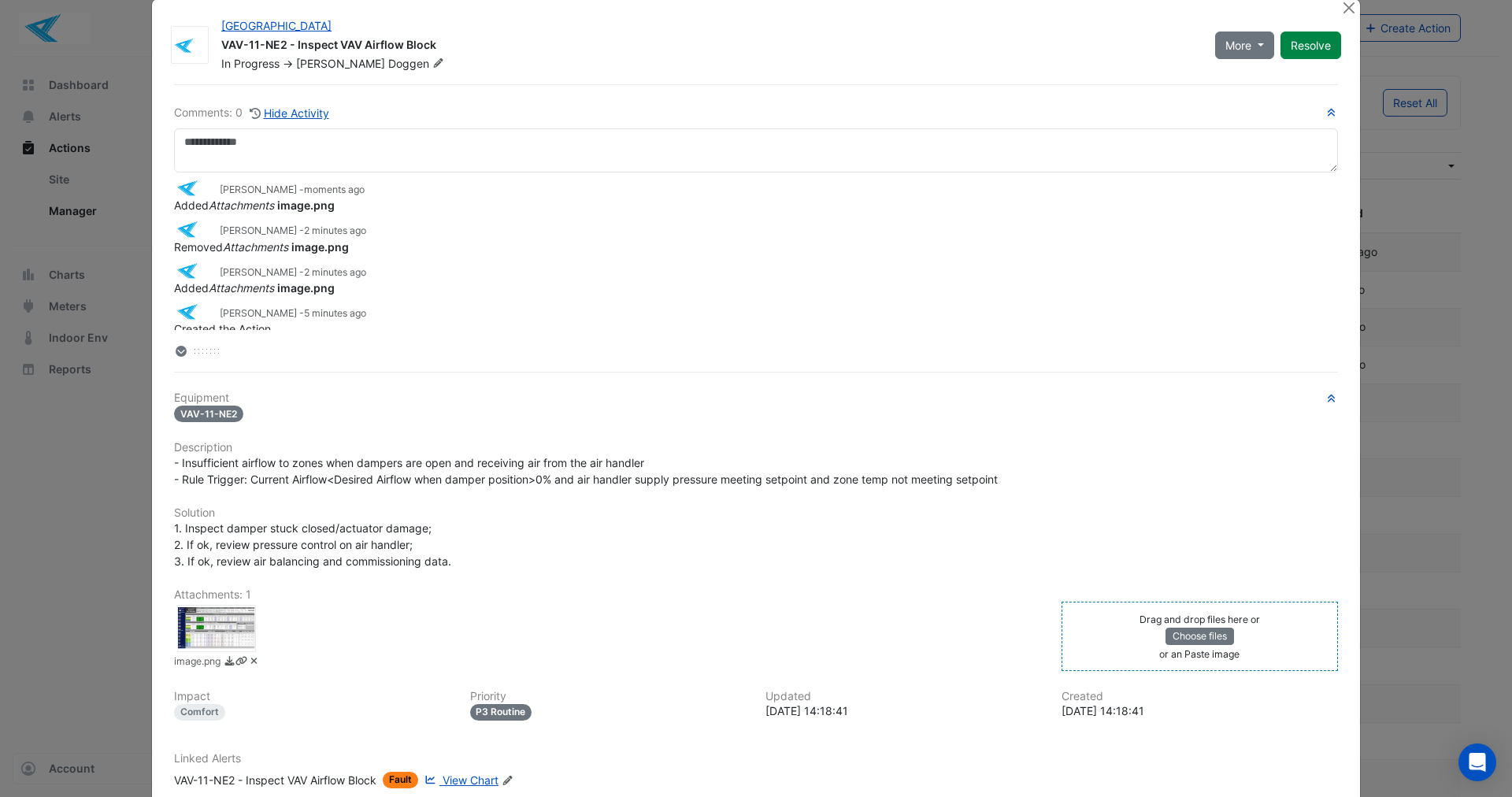
scroll to position [0, 0]
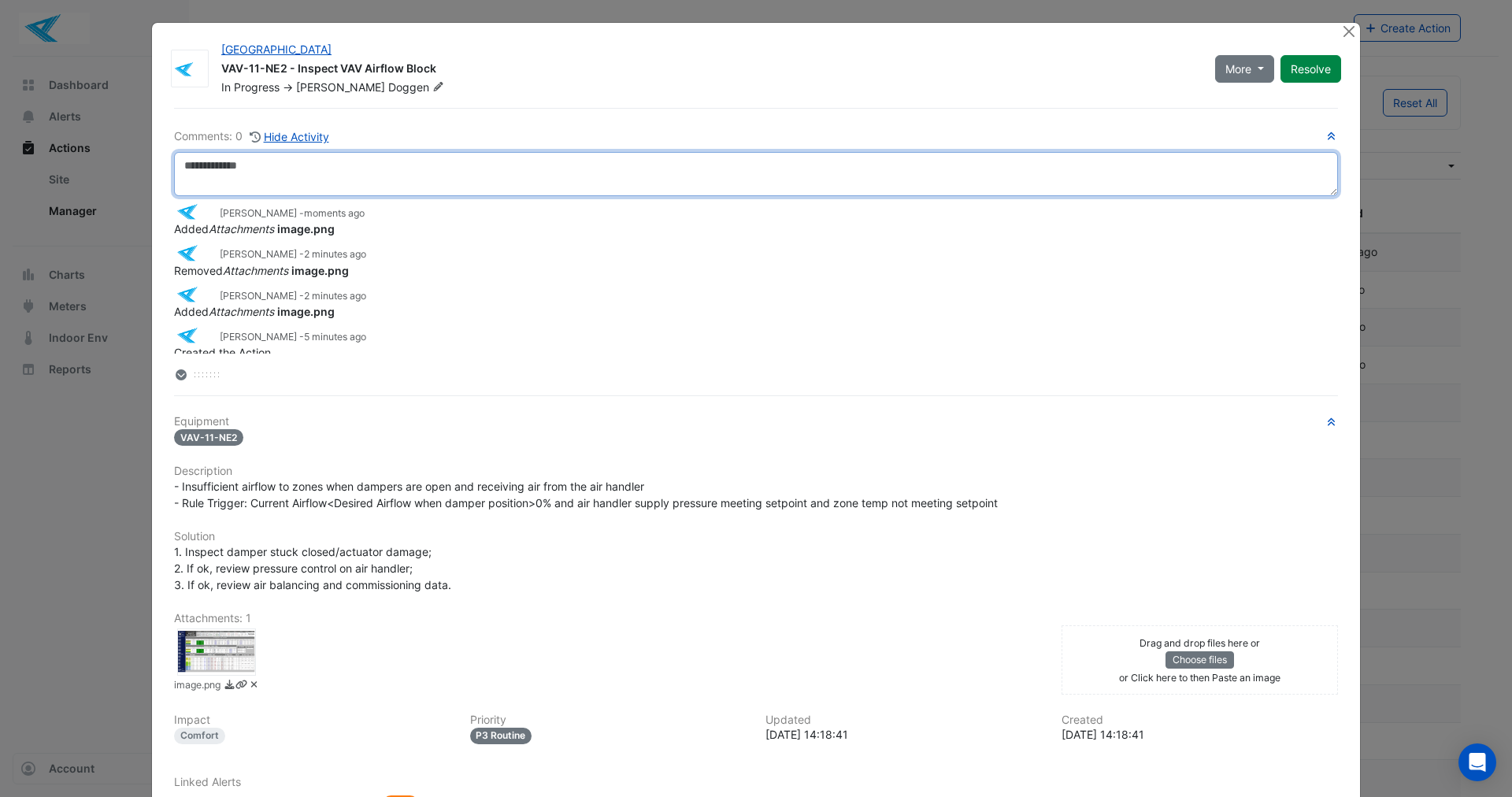
click at [219, 178] on textarea at bounding box center [756, 173] width 1164 height 44
